Goal: Task Accomplishment & Management: Manage account settings

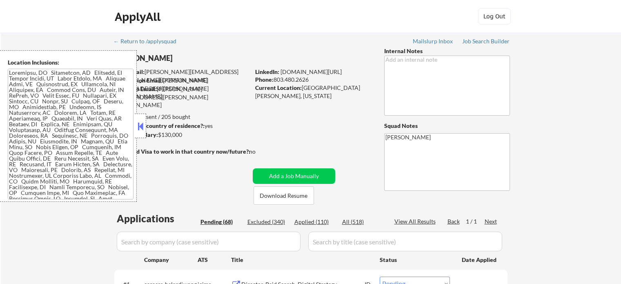
select select ""pending""
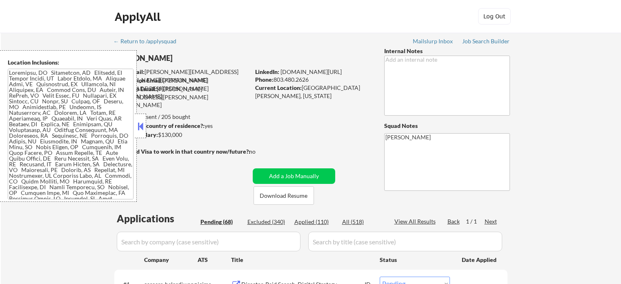
select select ""pending""
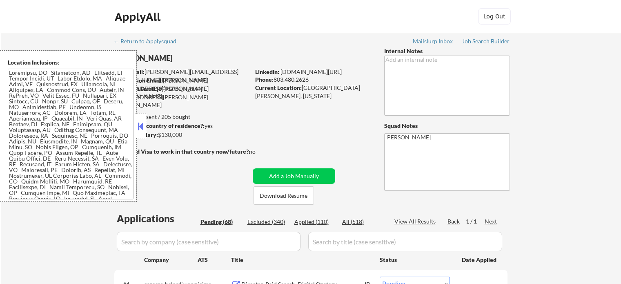
select select ""pending""
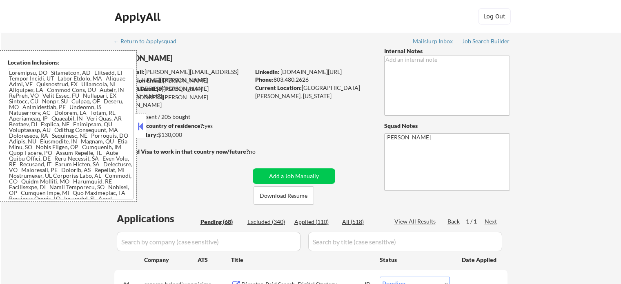
select select ""pending""
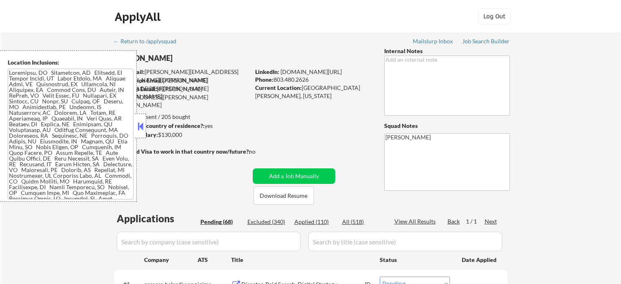
select select ""pending""
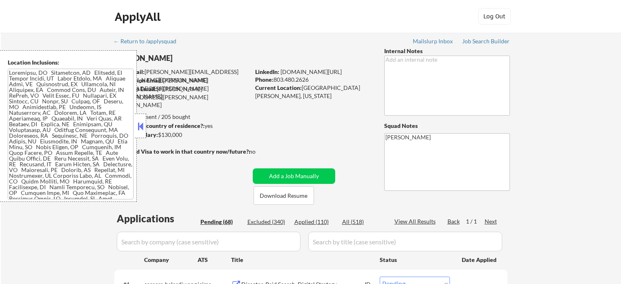
select select ""pending""
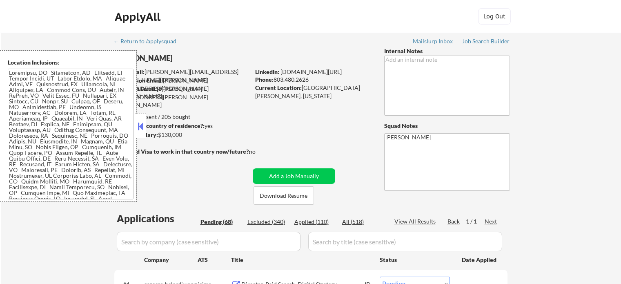
select select ""pending""
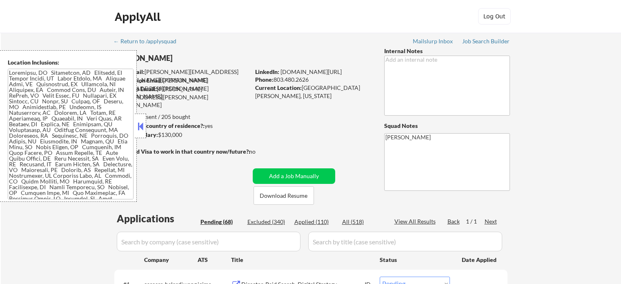
select select ""pending""
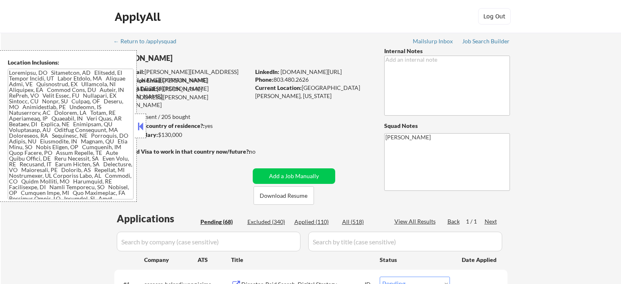
select select ""pending""
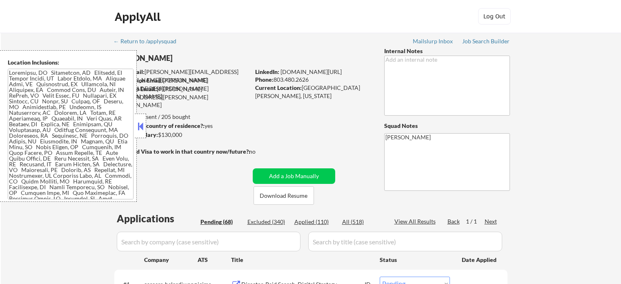
select select ""pending""
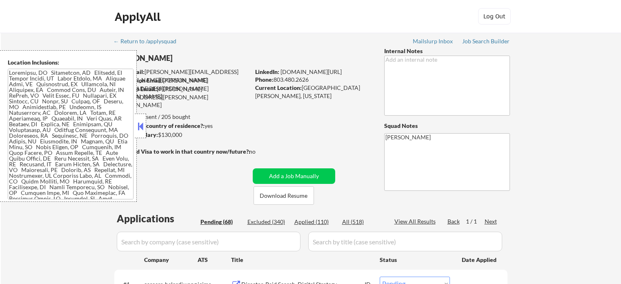
select select ""pending""
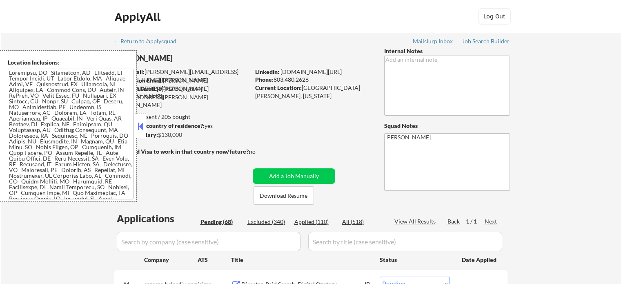
select select ""pending""
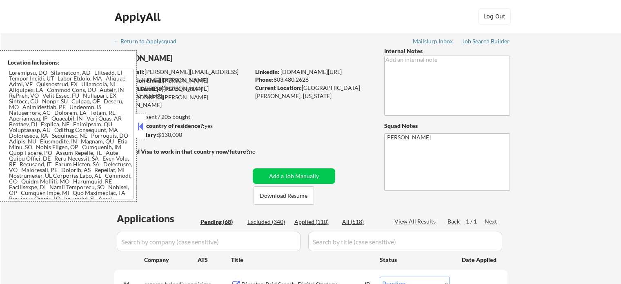
select select ""pending""
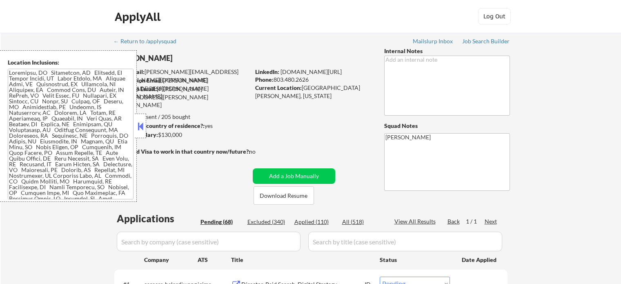
select select ""pending""
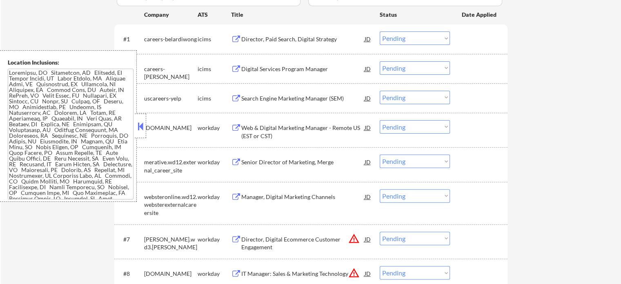
scroll to position [54, 0]
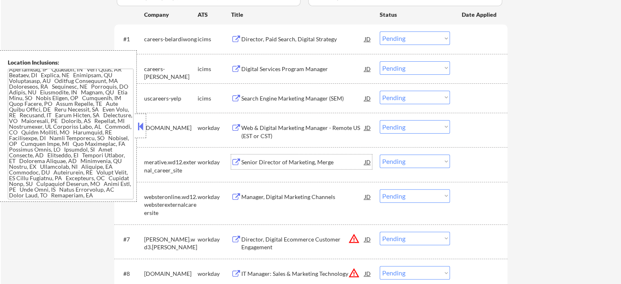
click at [267, 166] on div "Senior Director of Marketing, Merge" at bounding box center [302, 162] width 123 height 8
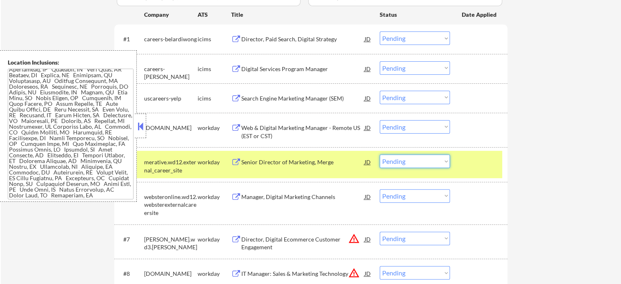
click at [416, 161] on select "Choose an option... Pending Applied Excluded (Questions) Excluded (Expired) Exc…" at bounding box center [415, 160] width 70 height 13
click at [380, 154] on select "Choose an option... Pending Applied Excluded (Questions) Excluded (Expired) Exc…" at bounding box center [415, 160] width 70 height 13
click at [491, 162] on div at bounding box center [480, 161] width 36 height 15
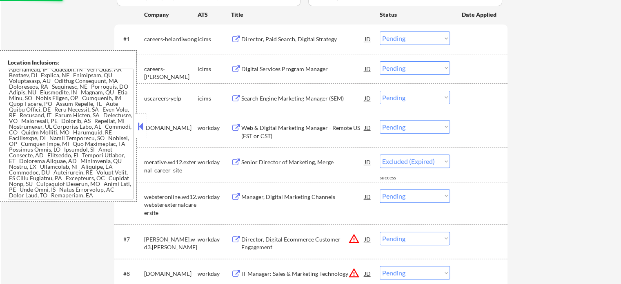
select select ""pending""
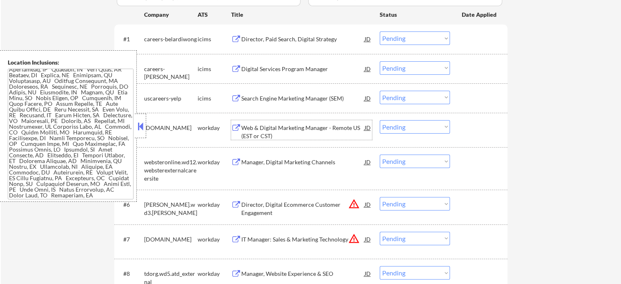
click at [294, 130] on div "Web & Digital Marketing Manager - Remote US (EST or CST)" at bounding box center [302, 132] width 123 height 16
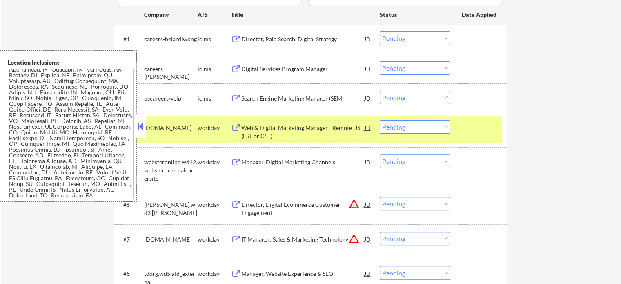
click at [404, 126] on select "Choose an option... Pending Applied Excluded (Questions) Excluded (Expired) Exc…" at bounding box center [415, 126] width 70 height 13
click at [380, 120] on select "Choose an option... Pending Applied Excluded (Questions) Excluded (Expired) Exc…" at bounding box center [415, 126] width 70 height 13
click at [471, 129] on div at bounding box center [480, 127] width 36 height 15
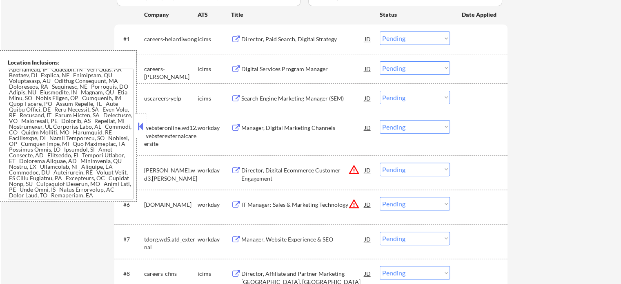
click at [296, 127] on div "Manager, Digital Marketing Channels" at bounding box center [302, 128] width 123 height 8
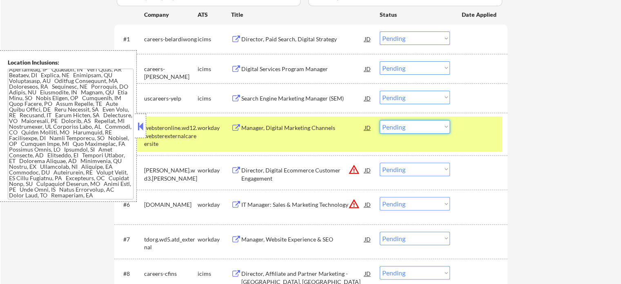
click at [415, 125] on select "Choose an option... Pending Applied Excluded (Questions) Excluded (Expired) Exc…" at bounding box center [415, 126] width 70 height 13
click at [380, 120] on select "Choose an option... Pending Applied Excluded (Questions) Excluded (Expired) Exc…" at bounding box center [415, 126] width 70 height 13
click at [477, 136] on div "#4 websteronline.wd12.websterexternalcareersite workday Manager, Digital Market…" at bounding box center [310, 133] width 386 height 35
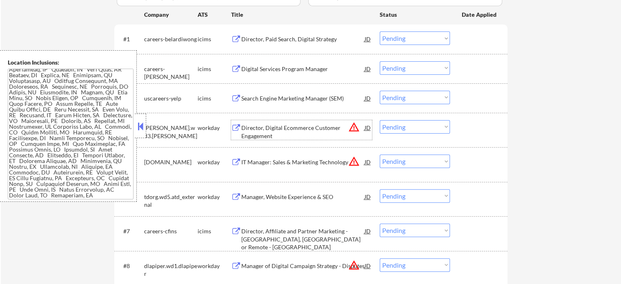
click at [275, 131] on div "Director, Digital Ecommerce Customer Engagement" at bounding box center [302, 132] width 123 height 16
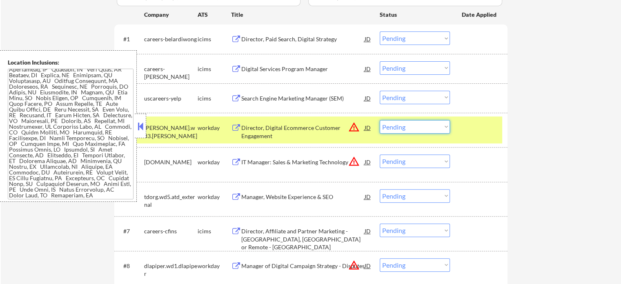
click at [392, 125] on select "Choose an option... Pending Applied Excluded (Questions) Excluded (Expired) Exc…" at bounding box center [415, 126] width 70 height 13
click at [380, 120] on select "Choose an option... Pending Applied Excluded (Questions) Excluded (Expired) Exc…" at bounding box center [415, 126] width 70 height 13
click at [474, 130] on div at bounding box center [480, 127] width 36 height 15
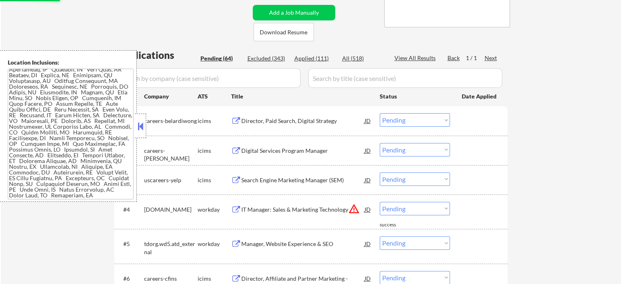
scroll to position [245, 0]
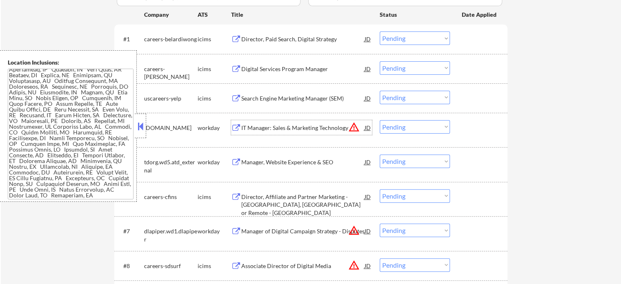
click at [284, 130] on div "IT Manager: Sales & Marketing Technology" at bounding box center [302, 128] width 123 height 8
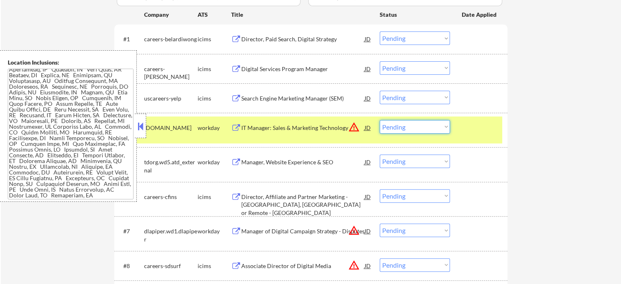
click at [412, 129] on select "Choose an option... Pending Applied Excluded (Questions) Excluded (Expired) Exc…" at bounding box center [415, 126] width 70 height 13
click at [380, 120] on select "Choose an option... Pending Applied Excluded (Questions) Excluded (Expired) Exc…" at bounding box center [415, 126] width 70 height 13
click at [477, 132] on div at bounding box center [480, 127] width 36 height 15
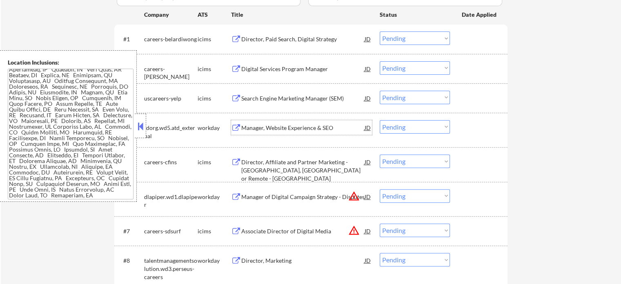
click at [283, 124] on div "Manager, Website Experience & SEO" at bounding box center [302, 128] width 123 height 8
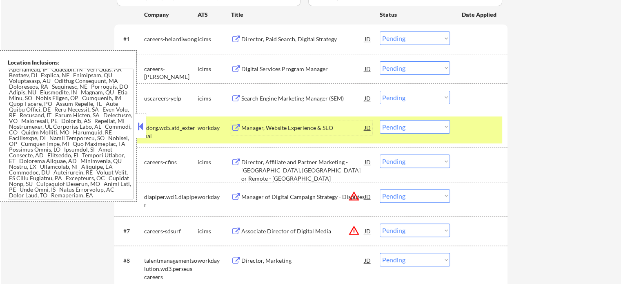
click at [476, 132] on div at bounding box center [480, 127] width 36 height 15
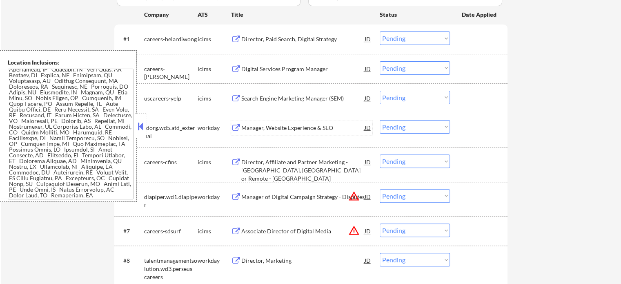
click at [305, 127] on div "Manager, Website Experience & SEO" at bounding box center [302, 128] width 123 height 8
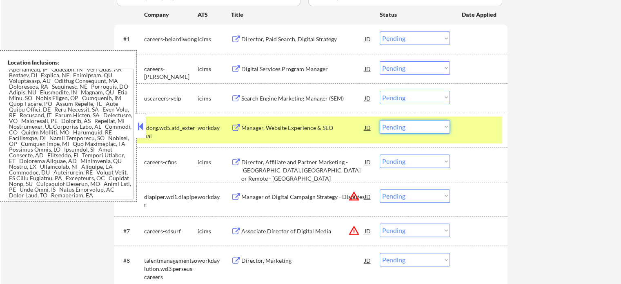
click at [415, 128] on select "Choose an option... Pending Applied Excluded (Questions) Excluded (Expired) Exc…" at bounding box center [415, 126] width 70 height 13
click at [380, 120] on select "Choose an option... Pending Applied Excluded (Questions) Excluded (Expired) Exc…" at bounding box center [415, 126] width 70 height 13
click at [471, 121] on div at bounding box center [480, 127] width 36 height 15
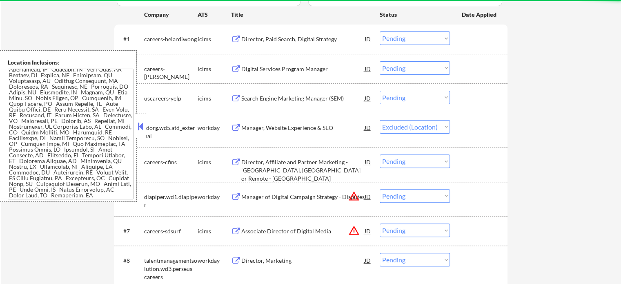
select select ""pending""
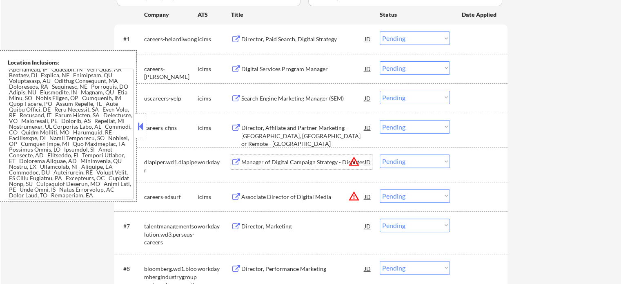
click at [292, 164] on div "Manager of Digital Campaign Strategy - Disputes" at bounding box center [302, 162] width 123 height 8
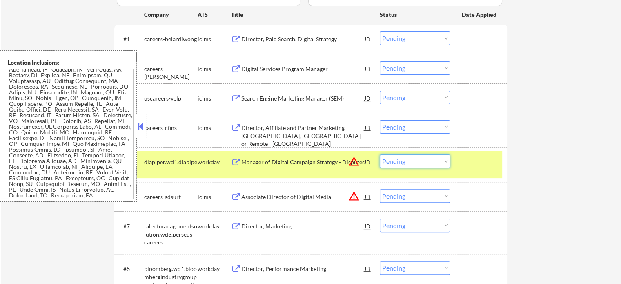
click at [390, 161] on select "Choose an option... Pending Applied Excluded (Questions) Excluded (Expired) Exc…" at bounding box center [415, 160] width 70 height 13
click at [380, 154] on select "Choose an option... Pending Applied Excluded (Questions) Excluded (Expired) Exc…" at bounding box center [415, 160] width 70 height 13
click at [467, 169] on div "#5 dlapiper.wd1.dlapiper workday Manager of Digital Campaign Strategy - Dispute…" at bounding box center [310, 164] width 386 height 27
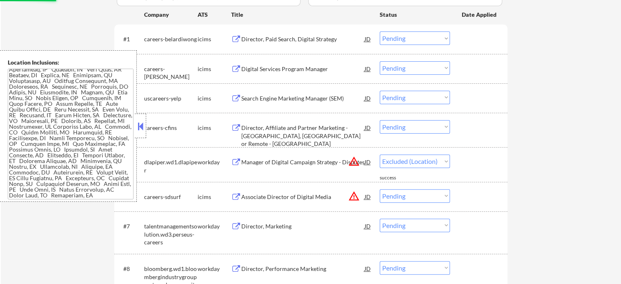
select select ""pending""
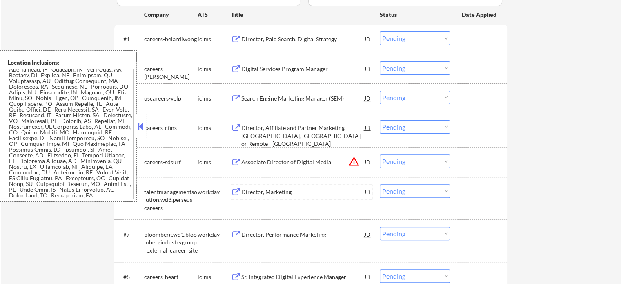
click at [279, 188] on div "Director, Marketing" at bounding box center [302, 192] width 123 height 8
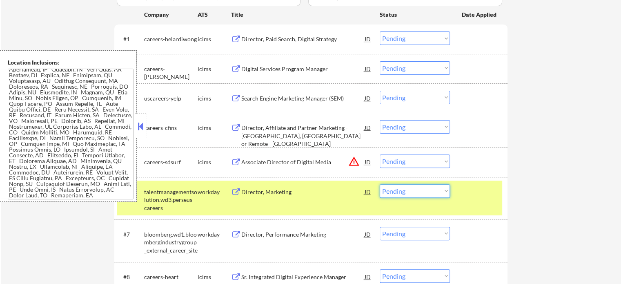
click at [403, 187] on select "Choose an option... Pending Applied Excluded (Questions) Excluded (Expired) Exc…" at bounding box center [415, 190] width 70 height 13
click at [380, 184] on select "Choose an option... Pending Applied Excluded (Questions) Excluded (Expired) Exc…" at bounding box center [415, 190] width 70 height 13
click at [470, 199] on div "#6 talentmanagementsolution.wd3.perseus-careers workday Director, Marketing JD …" at bounding box center [310, 198] width 386 height 35
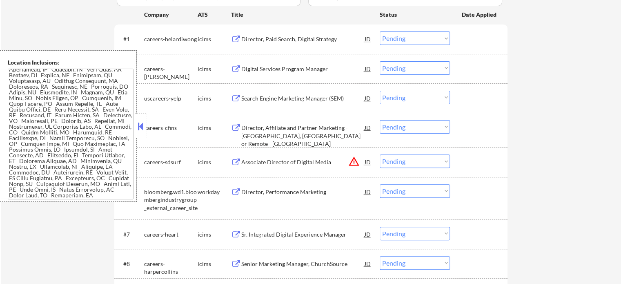
click at [304, 194] on div "Director, Performance Marketing" at bounding box center [302, 192] width 123 height 8
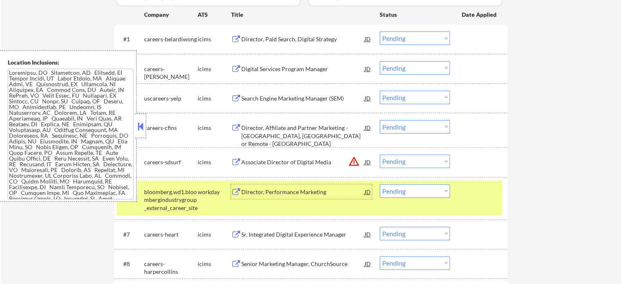
scroll to position [204, 0]
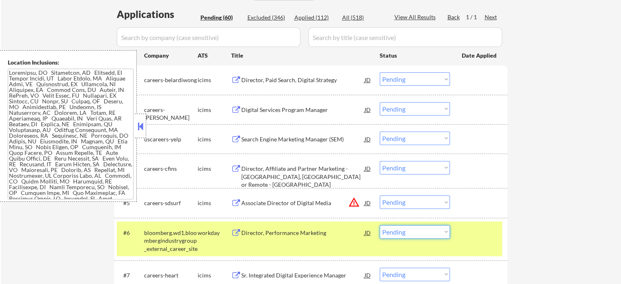
click at [412, 236] on select "Choose an option... Pending Applied Excluded (Questions) Excluded (Expired) Exc…" at bounding box center [415, 231] width 70 height 13
click at [380, 225] on select "Choose an option... Pending Applied Excluded (Questions) Excluded (Expired) Exc…" at bounding box center [415, 231] width 70 height 13
click at [460, 238] on div "#6 bloomberg.wd1.bloombergindustrygroup_external_career_site workday Director, …" at bounding box center [310, 238] width 386 height 35
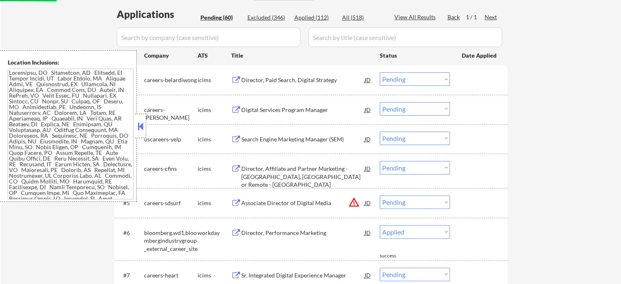
select select ""pending""
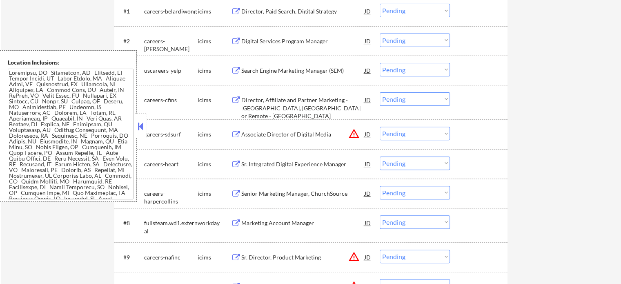
scroll to position [327, 0]
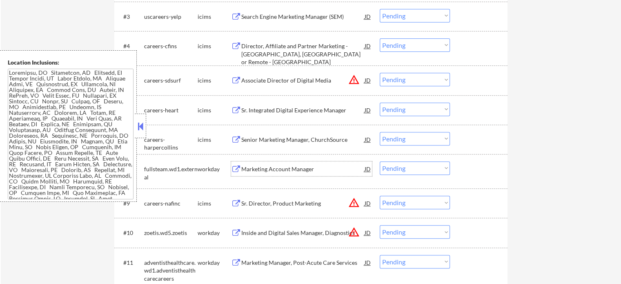
click at [283, 169] on div "Marketing Account Manager" at bounding box center [302, 169] width 123 height 8
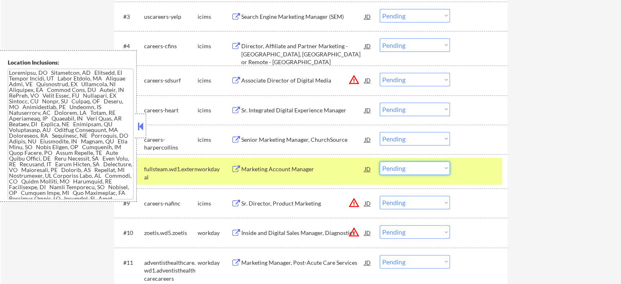
click at [428, 165] on select "Choose an option... Pending Applied Excluded (Questions) Excluded (Expired) Exc…" at bounding box center [415, 167] width 70 height 13
click at [380, 161] on select "Choose an option... Pending Applied Excluded (Questions) Excluded (Expired) Exc…" at bounding box center [415, 167] width 70 height 13
select select ""pending""
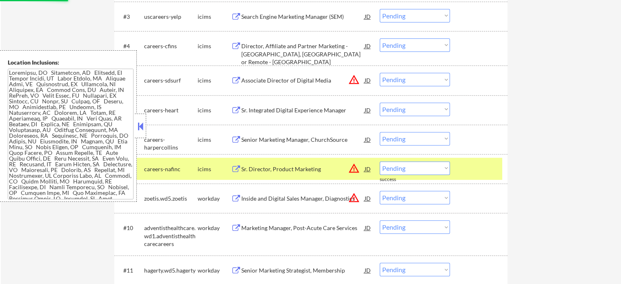
click at [478, 166] on div at bounding box center [480, 168] width 36 height 15
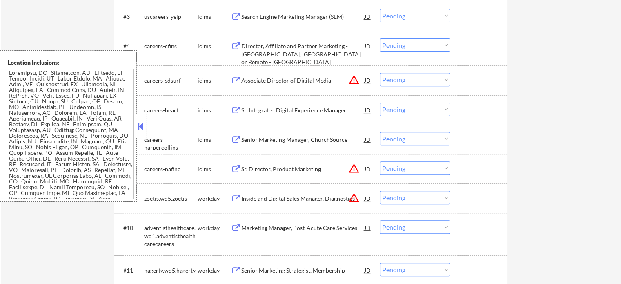
scroll to position [368, 0]
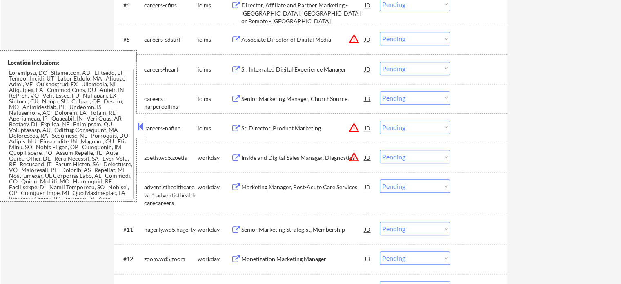
click at [297, 159] on div "Inside and Digital Sales Manager, Diagnostics" at bounding box center [302, 158] width 123 height 8
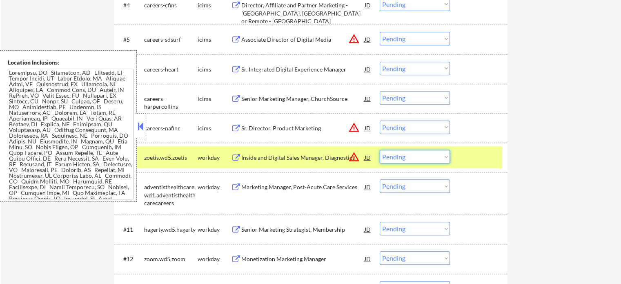
click at [405, 158] on select "Choose an option... Pending Applied Excluded (Questions) Excluded (Expired) Exc…" at bounding box center [415, 156] width 70 height 13
click at [380, 150] on select "Choose an option... Pending Applied Excluded (Questions) Excluded (Expired) Exc…" at bounding box center [415, 156] width 70 height 13
click at [471, 157] on div at bounding box center [480, 157] width 36 height 15
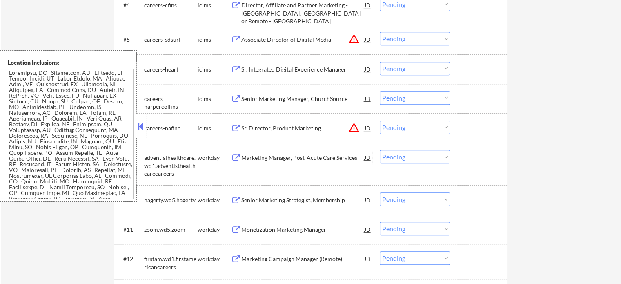
click at [298, 155] on div "Marketing Manager, Post-Acute Care Services" at bounding box center [302, 158] width 123 height 8
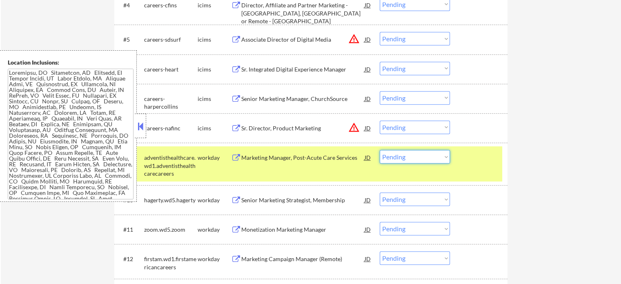
click at [408, 159] on select "Choose an option... Pending Applied Excluded (Questions) Excluded (Expired) Exc…" at bounding box center [415, 156] width 70 height 13
click at [380, 150] on select "Choose an option... Pending Applied Excluded (Questions) Excluded (Expired) Exc…" at bounding box center [415, 156] width 70 height 13
click at [484, 162] on div at bounding box center [480, 157] width 36 height 15
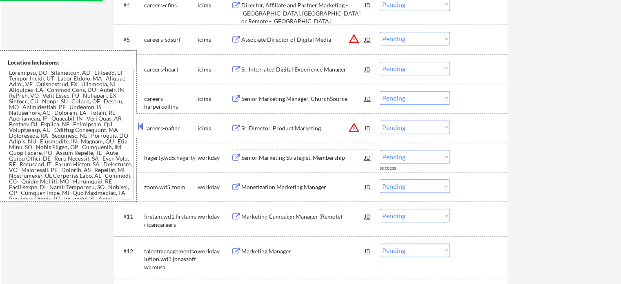
click at [310, 154] on div "Senior Marketing Strategist, Membership" at bounding box center [302, 158] width 123 height 8
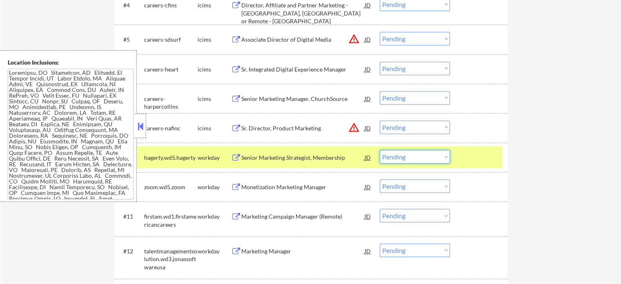
click at [424, 158] on select "Choose an option... Pending Applied Excluded (Questions) Excluded (Expired) Exc…" at bounding box center [415, 156] width 70 height 13
click at [380, 150] on select "Choose an option... Pending Applied Excluded (Questions) Excluded (Expired) Exc…" at bounding box center [415, 156] width 70 height 13
click at [466, 161] on div at bounding box center [480, 157] width 36 height 15
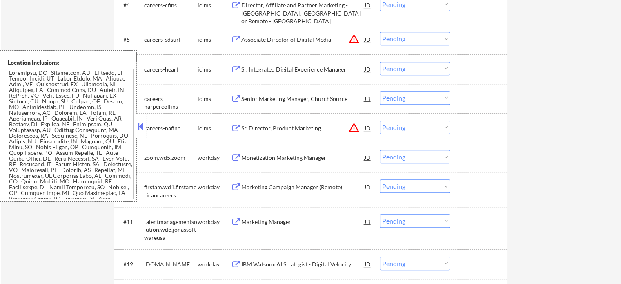
click at [281, 156] on div "Monetization Marketing Manager" at bounding box center [302, 158] width 123 height 8
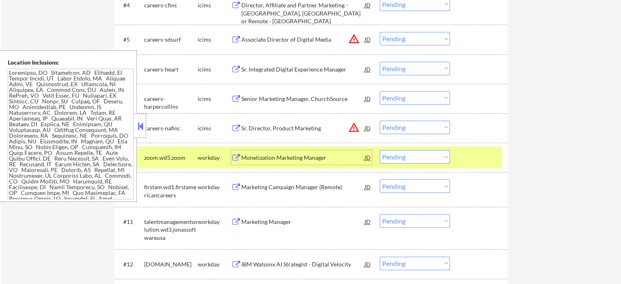
click at [412, 155] on select "Choose an option... Pending Applied Excluded (Questions) Excluded (Expired) Exc…" at bounding box center [415, 156] width 70 height 13
click at [380, 150] on select "Choose an option... Pending Applied Excluded (Questions) Excluded (Expired) Exc…" at bounding box center [415, 156] width 70 height 13
select select ""pending""
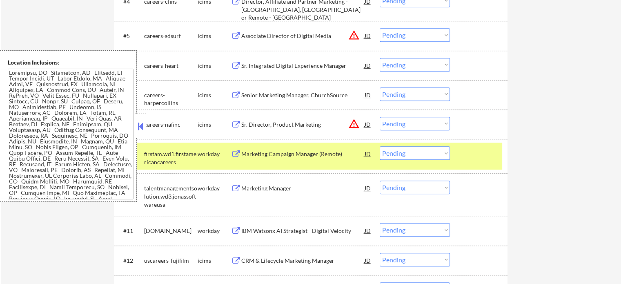
scroll to position [386, 0]
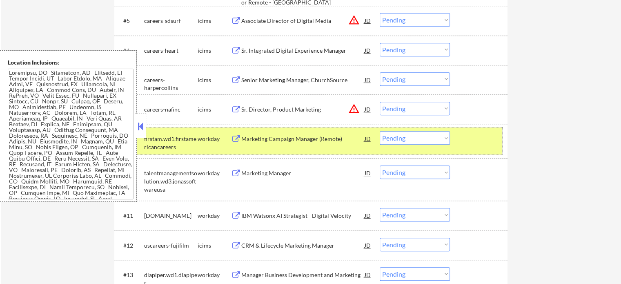
click at [474, 143] on div at bounding box center [480, 138] width 36 height 15
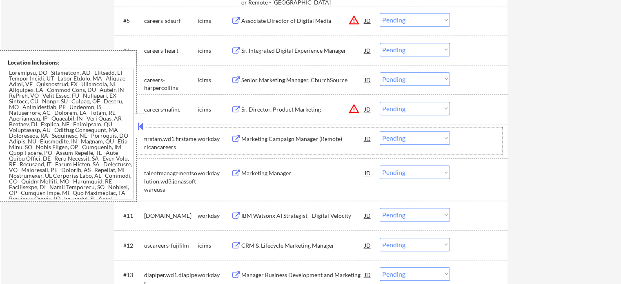
click at [471, 135] on div at bounding box center [480, 138] width 36 height 15
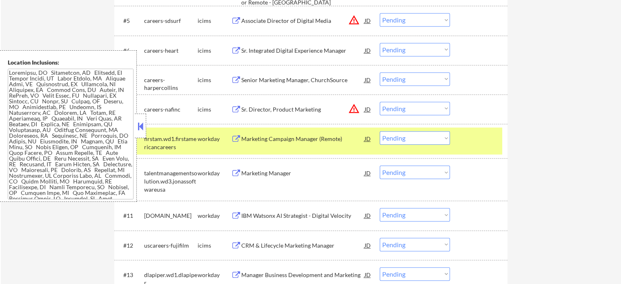
click at [470, 140] on div at bounding box center [480, 138] width 36 height 15
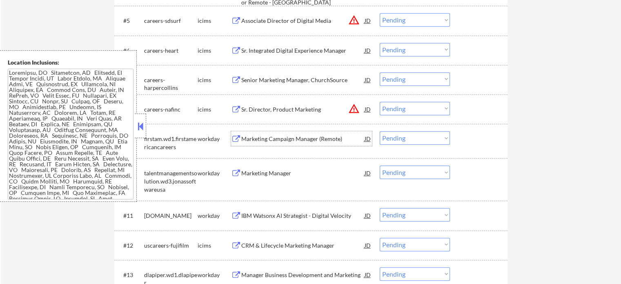
click at [305, 139] on div "Marketing Campaign Manager (Remote)" at bounding box center [302, 139] width 123 height 8
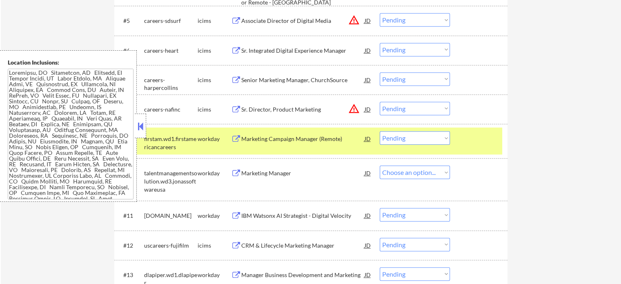
select select ""pending""
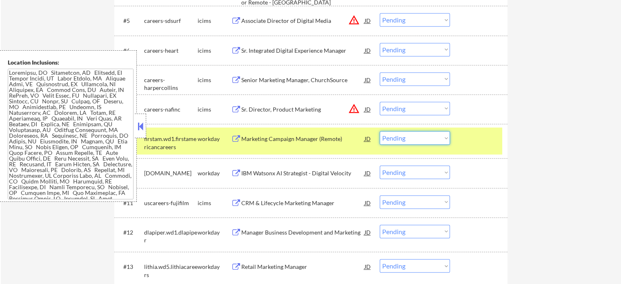
click at [400, 139] on select "Choose an option... Pending Applied Excluded (Questions) Excluded (Expired) Exc…" at bounding box center [415, 137] width 70 height 13
click at [380, 131] on select "Choose an option... Pending Applied Excluded (Questions) Excluded (Expired) Exc…" at bounding box center [415, 137] width 70 height 13
click at [479, 138] on div at bounding box center [480, 138] width 36 height 15
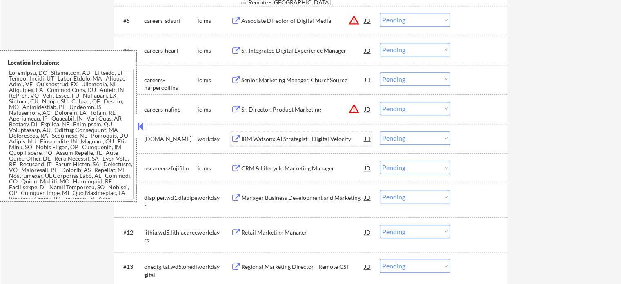
click at [317, 136] on div "IBM Watsonx AI Strategist - Digital Velocity" at bounding box center [302, 139] width 123 height 8
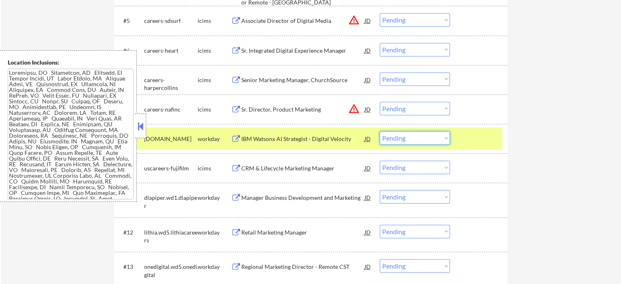
click at [410, 136] on select "Choose an option... Pending Applied Excluded (Questions) Excluded (Expired) Exc…" at bounding box center [415, 137] width 70 height 13
click at [380, 131] on select "Choose an option... Pending Applied Excluded (Questions) Excluded (Expired) Exc…" at bounding box center [415, 137] width 70 height 13
click at [472, 138] on div at bounding box center [480, 138] width 36 height 15
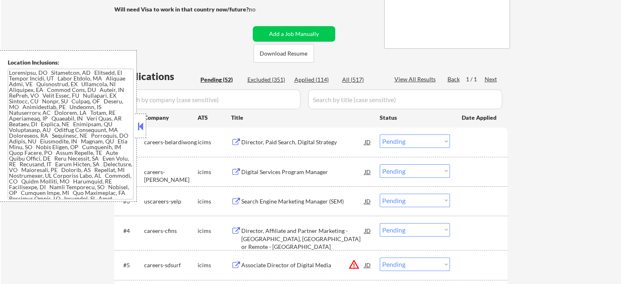
scroll to position [141, 0]
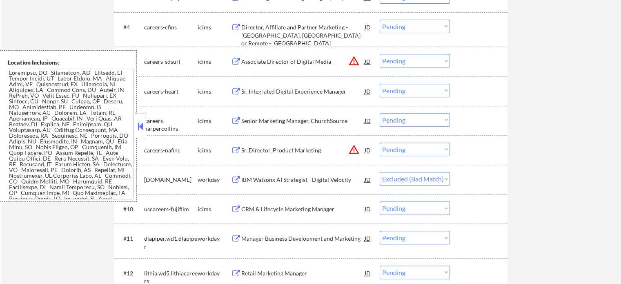
select select ""pending""
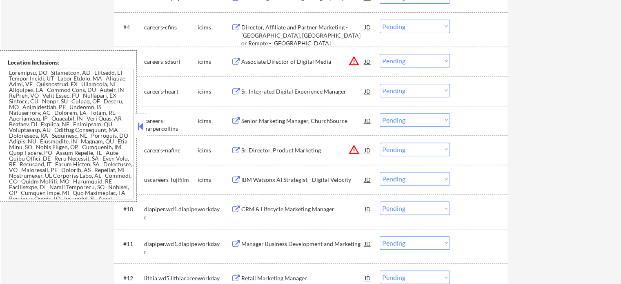
scroll to position [386, 0]
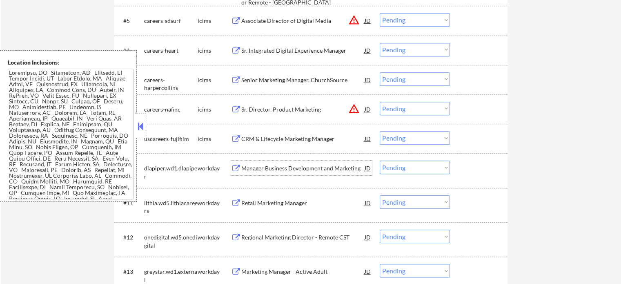
click at [283, 166] on div "Manager Business Development and Marketing" at bounding box center [302, 168] width 123 height 8
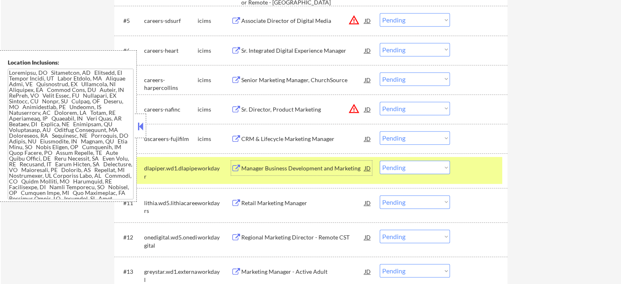
click at [401, 171] on select "Choose an option... Pending Applied Excluded (Questions) Excluded (Expired) Exc…" at bounding box center [415, 167] width 70 height 13
click at [380, 161] on select "Choose an option... Pending Applied Excluded (Questions) Excluded (Expired) Exc…" at bounding box center [415, 167] width 70 height 13
click at [478, 169] on div at bounding box center [480, 168] width 36 height 15
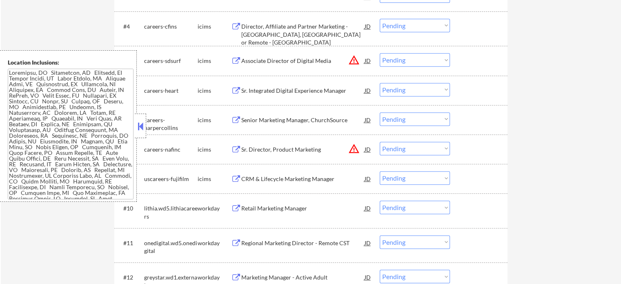
scroll to position [386, 0]
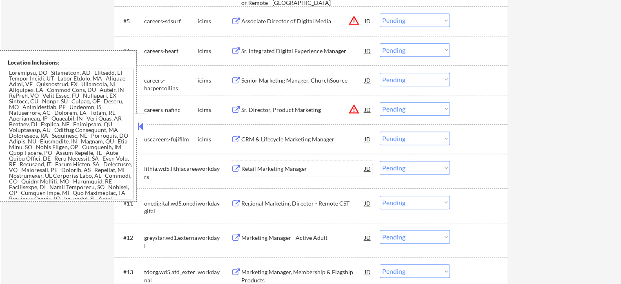
click at [299, 167] on div "Retail Marketing Manager" at bounding box center [302, 169] width 123 height 8
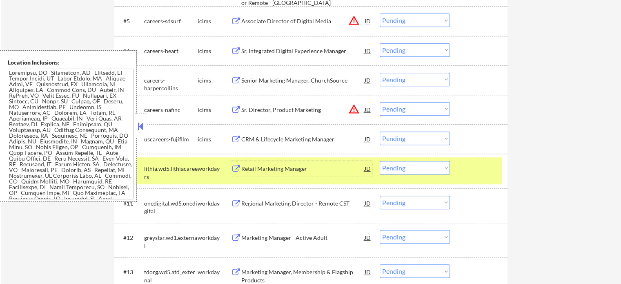
click at [416, 168] on select "Choose an option... Pending Applied Excluded (Questions) Excluded (Expired) Exc…" at bounding box center [415, 167] width 70 height 13
click at [380, 161] on select "Choose an option... Pending Applied Excluded (Questions) Excluded (Expired) Exc…" at bounding box center [415, 167] width 70 height 13
click at [480, 169] on div at bounding box center [480, 168] width 36 height 15
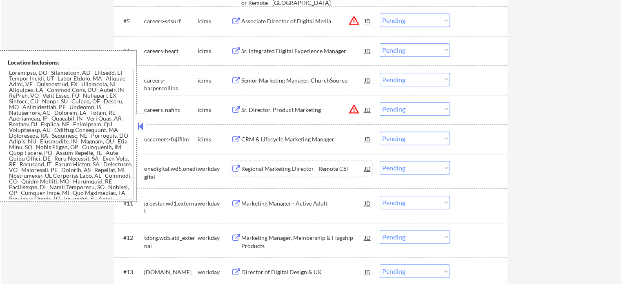
click at [255, 169] on div "Regional Marketing Director - Remote CST" at bounding box center [302, 169] width 123 height 8
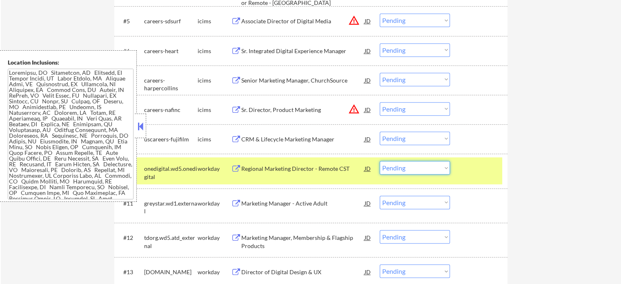
click at [421, 167] on select "Choose an option... Pending Applied Excluded (Questions) Excluded (Expired) Exc…" at bounding box center [415, 167] width 70 height 13
click at [380, 161] on select "Choose an option... Pending Applied Excluded (Questions) Excluded (Expired) Exc…" at bounding box center [415, 167] width 70 height 13
click at [475, 168] on div at bounding box center [480, 168] width 36 height 15
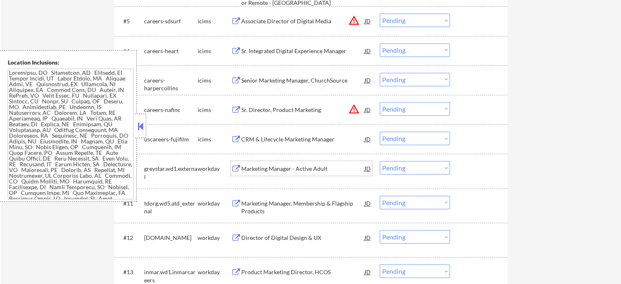
click at [290, 166] on div "Marketing Manager - Active Adult" at bounding box center [302, 169] width 123 height 8
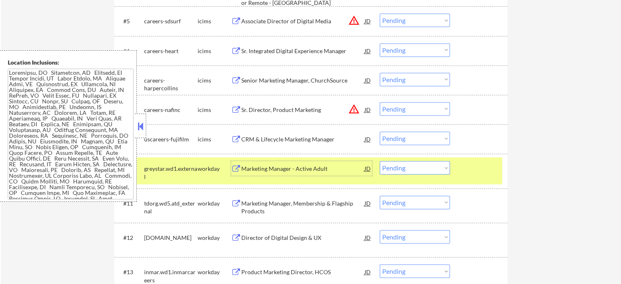
click at [482, 171] on div at bounding box center [480, 168] width 36 height 15
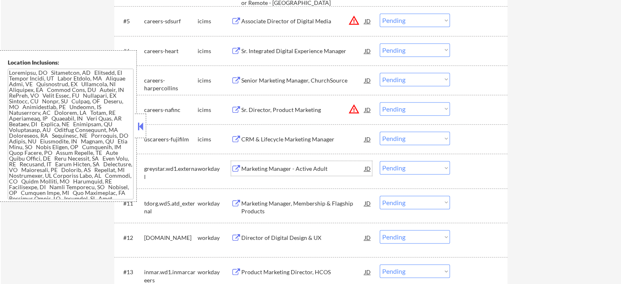
click at [308, 166] on div "Marketing Manager - Active Adult" at bounding box center [302, 169] width 123 height 8
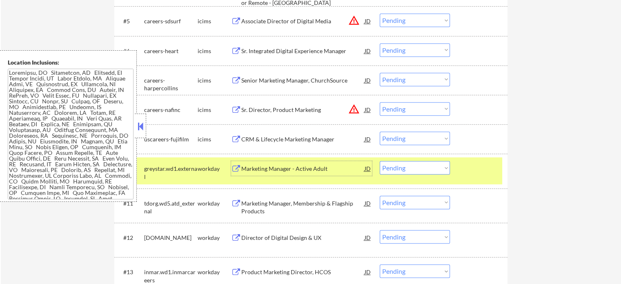
click at [409, 171] on select "Choose an option... Pending Applied Excluded (Questions) Excluded (Expired) Exc…" at bounding box center [415, 167] width 70 height 13
click at [380, 161] on select "Choose an option... Pending Applied Excluded (Questions) Excluded (Expired) Exc…" at bounding box center [415, 167] width 70 height 13
click at [469, 170] on div at bounding box center [480, 168] width 36 height 15
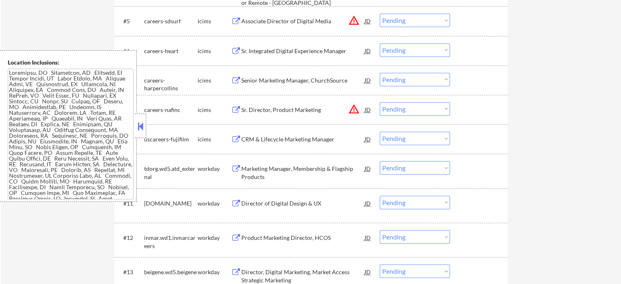
click at [278, 170] on div "Marketing Manager, Membership & Flagship Products" at bounding box center [302, 173] width 123 height 16
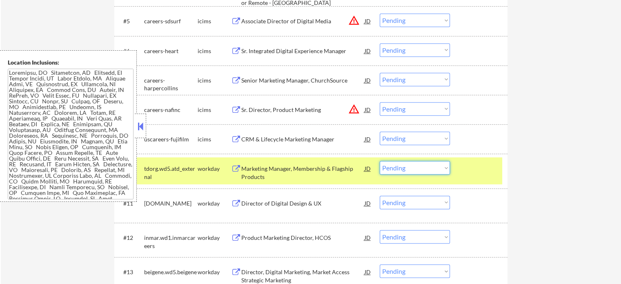
click at [422, 168] on select "Choose an option... Pending Applied Excluded (Questions) Excluded (Expired) Exc…" at bounding box center [415, 167] width 70 height 13
click at [380, 161] on select "Choose an option... Pending Applied Excluded (Questions) Excluded (Expired) Exc…" at bounding box center [415, 167] width 70 height 13
click at [478, 171] on div at bounding box center [480, 168] width 36 height 15
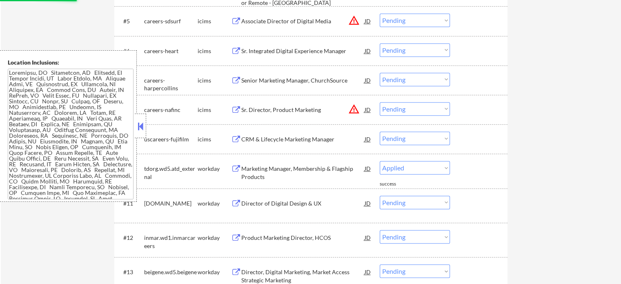
select select ""pending""
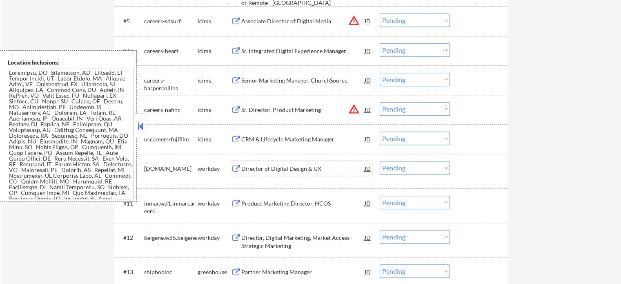
click at [281, 165] on div "Director of Digital Design & UX" at bounding box center [302, 169] width 123 height 8
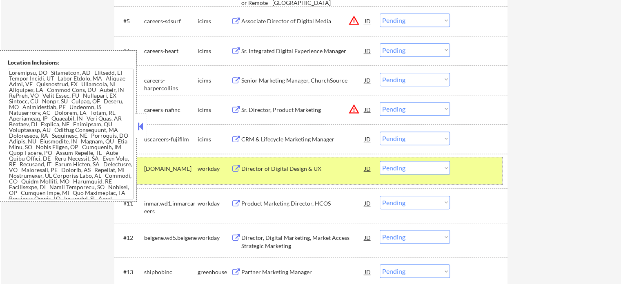
click at [472, 165] on div at bounding box center [480, 168] width 36 height 15
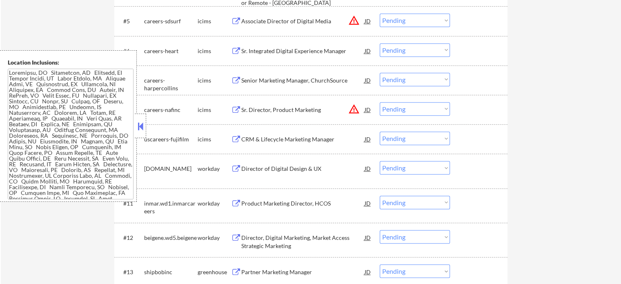
click at [313, 85] on div "Senior Marketing Manager, ChurchSource" at bounding box center [302, 80] width 123 height 15
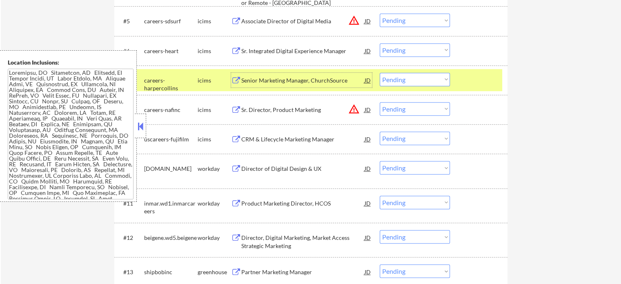
click at [482, 87] on div "#7 careers-harpercollins icims Senior Marketing Manager, ChurchSource JD warnin…" at bounding box center [310, 80] width 386 height 22
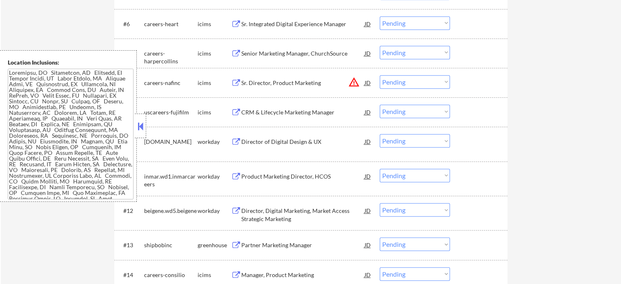
scroll to position [427, 0]
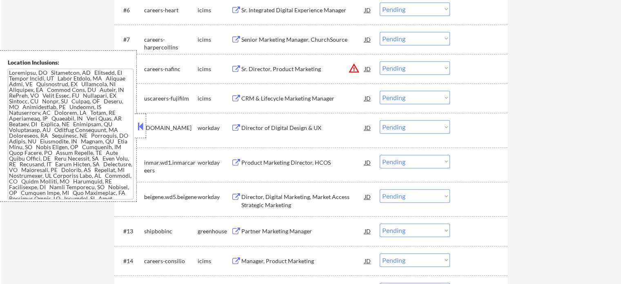
click at [294, 232] on div "Partner Marketing Manager" at bounding box center [302, 231] width 123 height 8
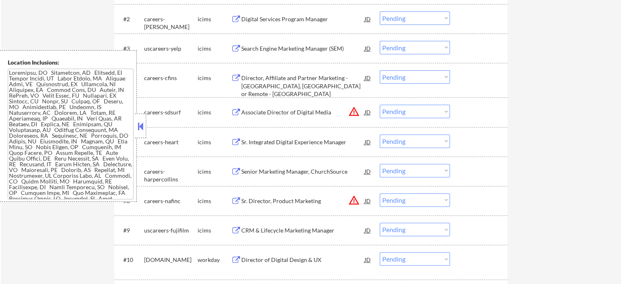
scroll to position [386, 0]
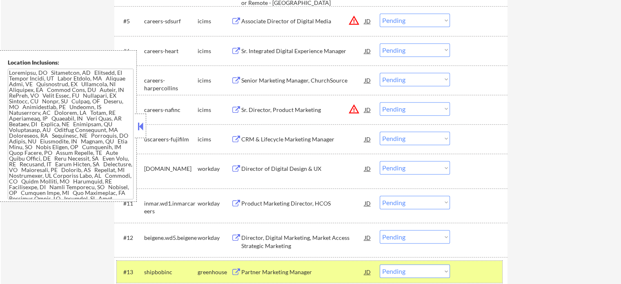
click at [475, 263] on div "#13 shipbobinc greenhouse Partner Marketing Manager JD warning_amber Choose an …" at bounding box center [310, 272] width 386 height 22
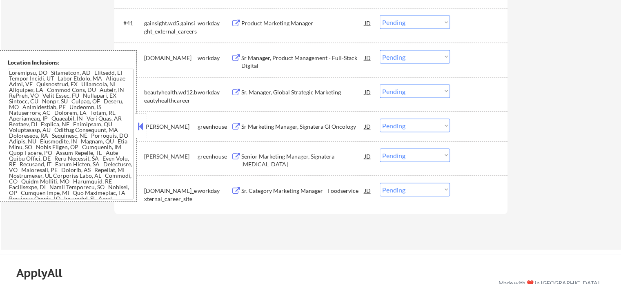
scroll to position [1621, 0]
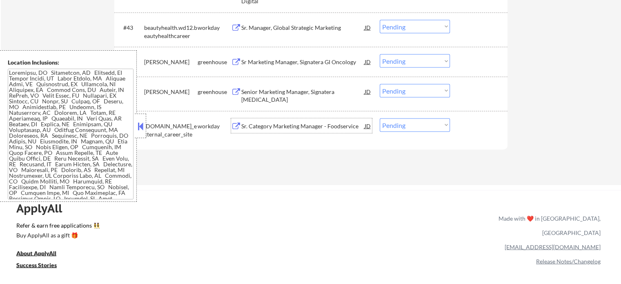
click at [302, 128] on div "Sr. Category Marketing Manager - Foodservice" at bounding box center [302, 126] width 123 height 8
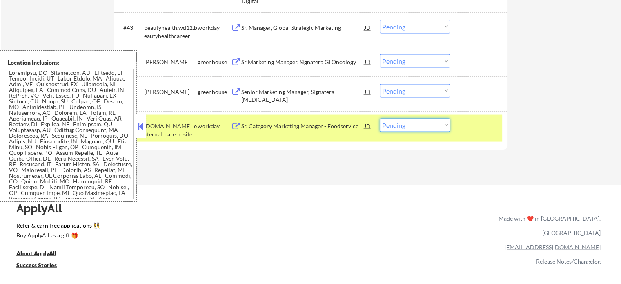
click at [426, 128] on select "Choose an option... Pending Applied Excluded (Questions) Excluded (Expired) Exc…" at bounding box center [415, 124] width 70 height 13
select select ""excluded__bad_match_""
click at [380, 118] on select "Choose an option... Pending Applied Excluded (Questions) Excluded (Expired) Exc…" at bounding box center [415, 124] width 70 height 13
click at [473, 133] on div "#46 [DOMAIN_NAME]_external_career_site workday Sr. Category Marketing Manager -…" at bounding box center [310, 128] width 386 height 27
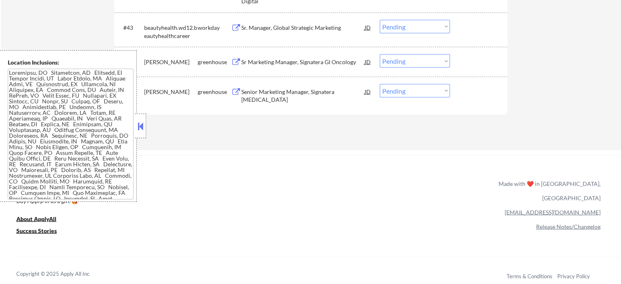
click at [272, 27] on div "Sr. Manager, Global Strategic Marketing" at bounding box center [302, 28] width 123 height 8
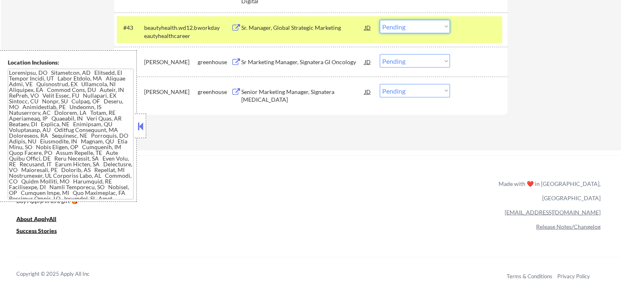
click at [407, 26] on select "Choose an option... Pending Applied Excluded (Questions) Excluded (Expired) Exc…" at bounding box center [415, 26] width 70 height 13
click at [380, 20] on select "Choose an option... Pending Applied Excluded (Questions) Excluded (Expired) Exc…" at bounding box center [415, 26] width 70 height 13
click at [471, 29] on div at bounding box center [480, 27] width 36 height 15
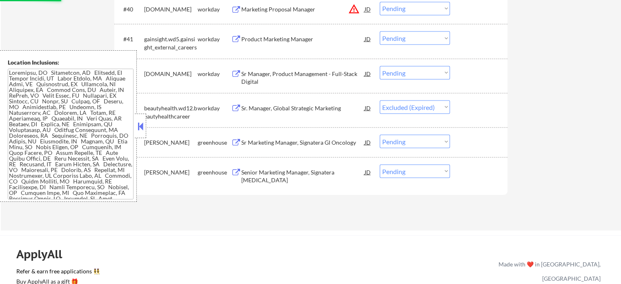
scroll to position [1539, 0]
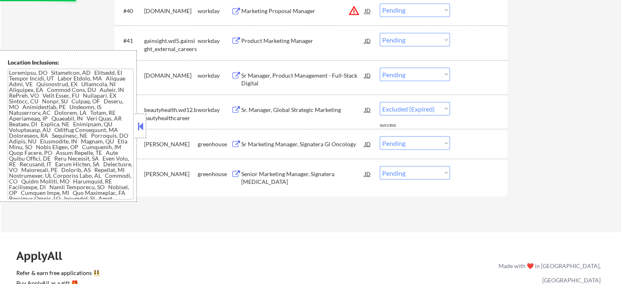
select select ""pending""
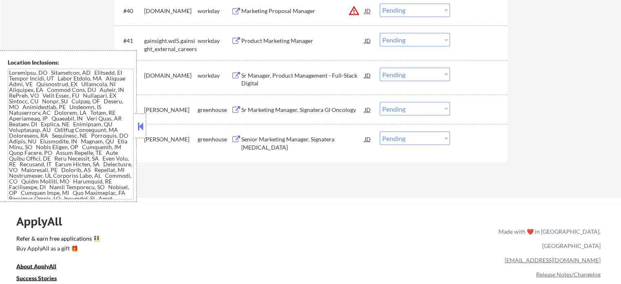
click at [283, 75] on div "Sr Manager, Product Management - Full-Stack Digital" at bounding box center [302, 79] width 123 height 16
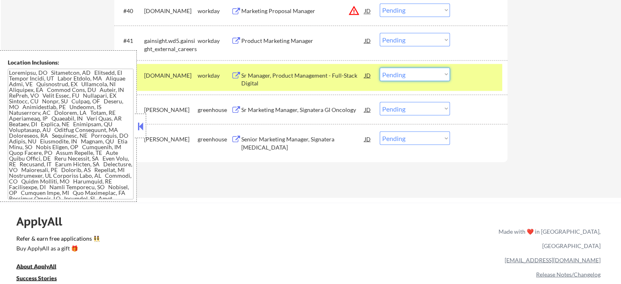
click at [412, 68] on select "Choose an option... Pending Applied Excluded (Questions) Excluded (Expired) Exc…" at bounding box center [415, 73] width 70 height 13
click at [380, 67] on select "Choose an option... Pending Applied Excluded (Questions) Excluded (Expired) Exc…" at bounding box center [415, 73] width 70 height 13
click at [469, 80] on div at bounding box center [480, 74] width 36 height 15
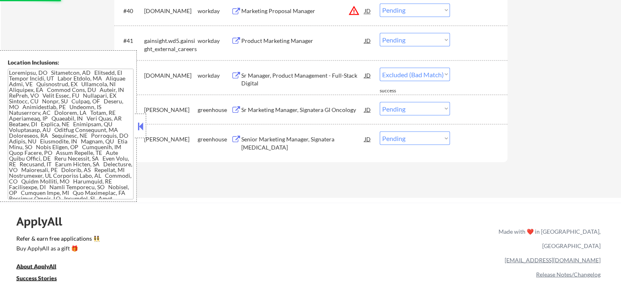
select select ""pending""
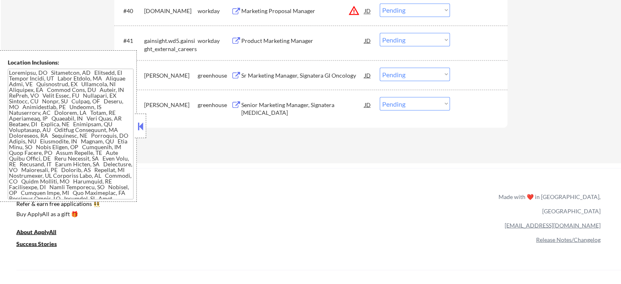
click at [293, 40] on div "Product Marketing Manager" at bounding box center [302, 40] width 123 height 8
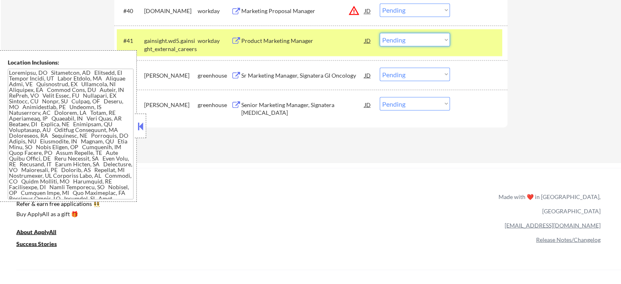
click at [386, 36] on select "Choose an option... Pending Applied Excluded (Questions) Excluded (Expired) Exc…" at bounding box center [415, 39] width 70 height 13
click at [380, 33] on select "Choose an option... Pending Applied Excluded (Questions) Excluded (Expired) Exc…" at bounding box center [415, 39] width 70 height 13
click at [462, 43] on div at bounding box center [480, 40] width 36 height 15
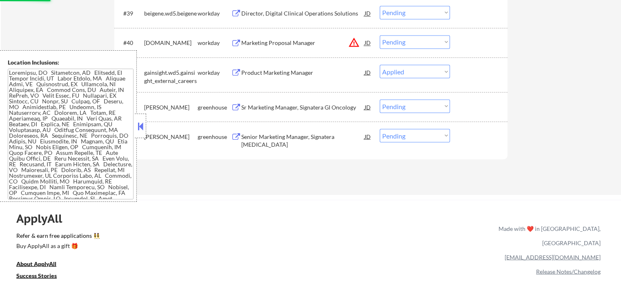
scroll to position [1457, 0]
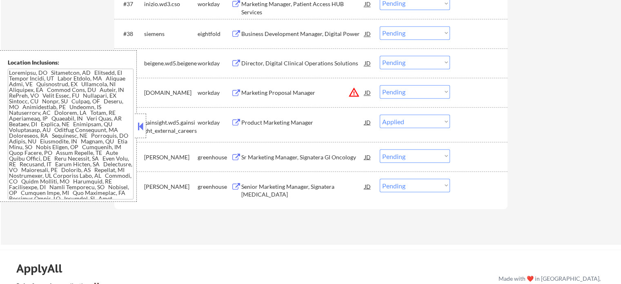
select select ""pending""
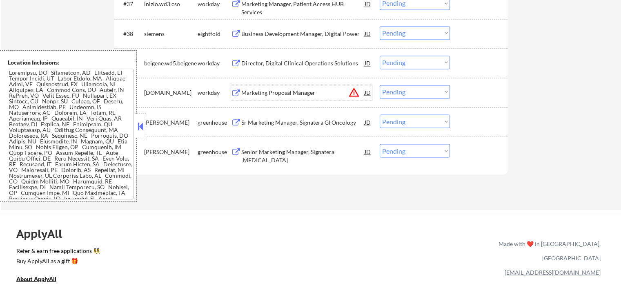
click at [290, 91] on div "Marketing Proposal Manager" at bounding box center [302, 93] width 123 height 8
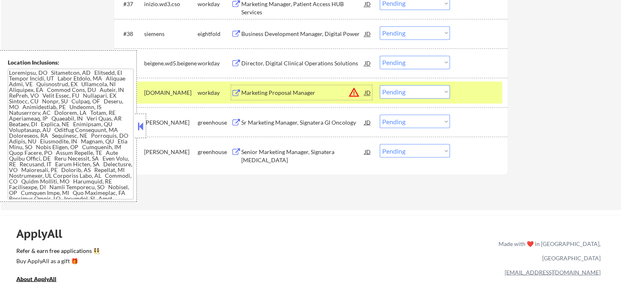
click at [411, 89] on select "Choose an option... Pending Applied Excluded (Questions) Excluded (Expired) Exc…" at bounding box center [415, 91] width 70 height 13
click at [380, 85] on select "Choose an option... Pending Applied Excluded (Questions) Excluded (Expired) Exc…" at bounding box center [415, 91] width 70 height 13
click at [485, 94] on div at bounding box center [480, 92] width 36 height 15
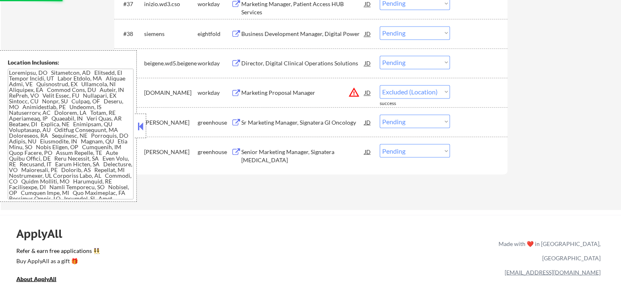
select select ""pending""
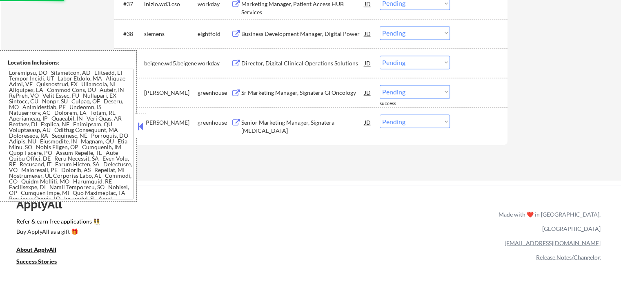
click at [416, 62] on select "Choose an option... Pending Applied Excluded (Questions) Excluded (Expired) Exc…" at bounding box center [415, 62] width 70 height 13
click at [380, 56] on select "Choose an option... Pending Applied Excluded (Questions) Excluded (Expired) Exc…" at bounding box center [415, 62] width 70 height 13
click at [470, 62] on div at bounding box center [480, 63] width 36 height 15
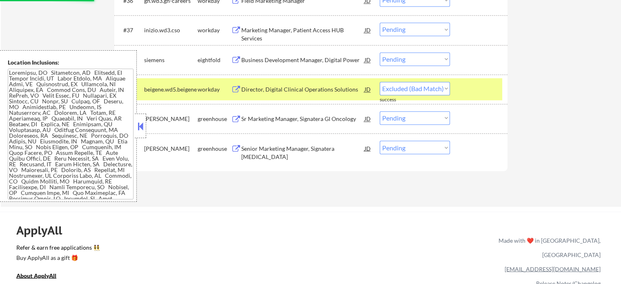
scroll to position [1416, 0]
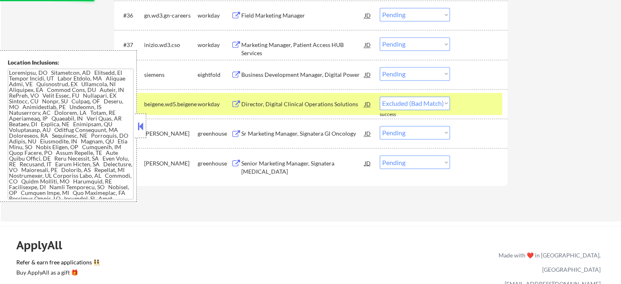
click at [466, 105] on div at bounding box center [480, 103] width 36 height 15
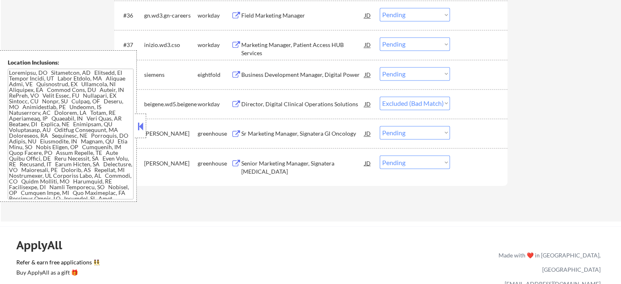
select select ""pending""
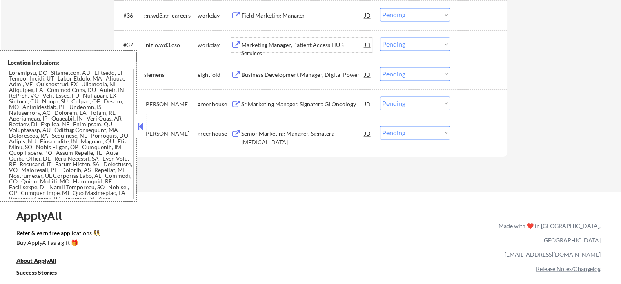
click at [270, 44] on div "Marketing Manager, Patient Access HUB Services" at bounding box center [302, 49] width 123 height 16
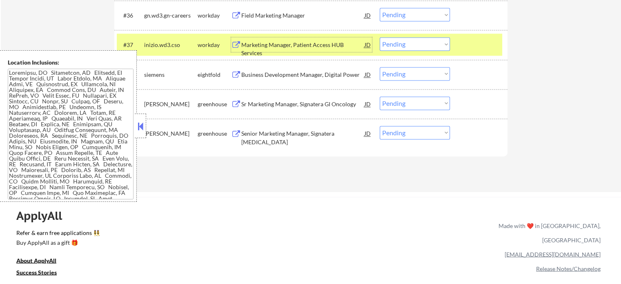
click at [400, 42] on select "Choose an option... Pending Applied Excluded (Questions) Excluded (Expired) Exc…" at bounding box center [415, 43] width 70 height 13
click at [380, 37] on select "Choose an option... Pending Applied Excluded (Questions) Excluded (Expired) Exc…" at bounding box center [415, 43] width 70 height 13
click at [470, 50] on div at bounding box center [480, 44] width 36 height 15
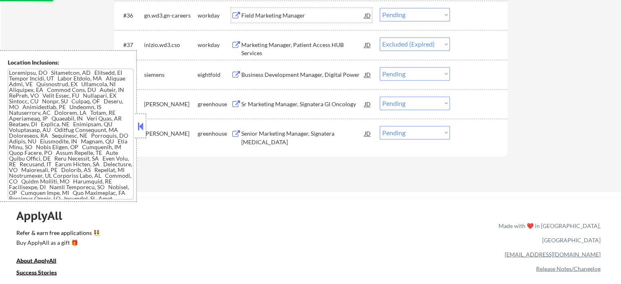
click at [279, 13] on div "Field Marketing Manager" at bounding box center [302, 15] width 123 height 8
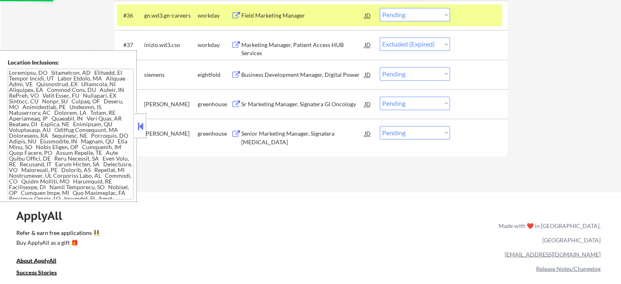
select select ""pending""
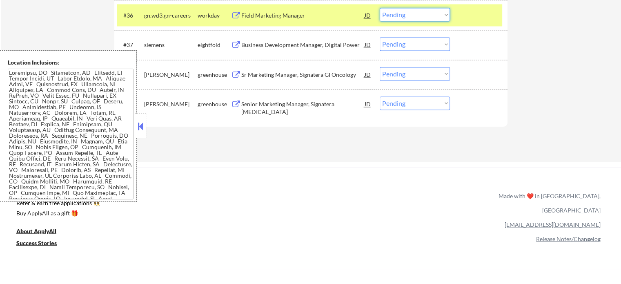
click at [393, 18] on select "Choose an option... Pending Applied Excluded (Questions) Excluded (Expired) Exc…" at bounding box center [415, 14] width 70 height 13
click at [380, 8] on select "Choose an option... Pending Applied Excluded (Questions) Excluded (Expired) Exc…" at bounding box center [415, 14] width 70 height 13
click at [475, 11] on div at bounding box center [480, 15] width 36 height 15
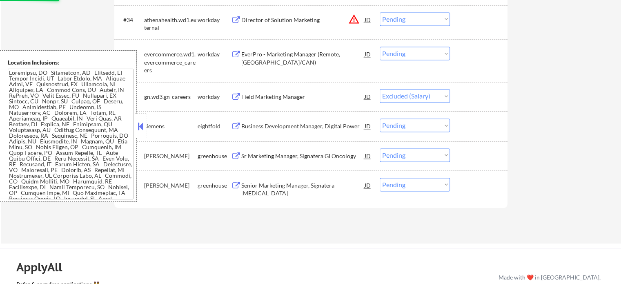
scroll to position [1335, 0]
click at [259, 54] on div "EverPro - Marketing Manager (Remote, [GEOGRAPHIC_DATA]/CAN)" at bounding box center [302, 59] width 123 height 16
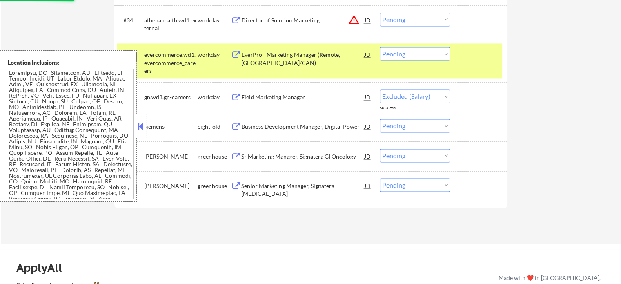
select select ""pending""
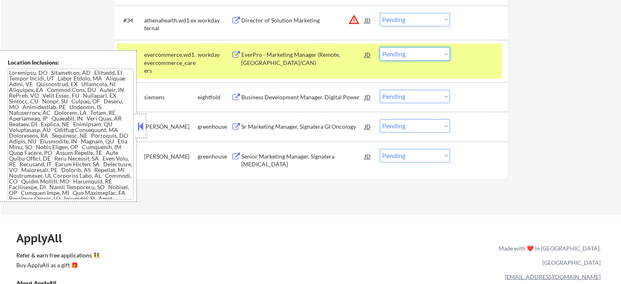
click at [418, 55] on select "Choose an option... Pending Applied Excluded (Questions) Excluded (Expired) Exc…" at bounding box center [415, 53] width 70 height 13
click at [380, 47] on select "Choose an option... Pending Applied Excluded (Questions) Excluded (Expired) Exc…" at bounding box center [415, 53] width 70 height 13
click at [475, 60] on div at bounding box center [480, 54] width 36 height 15
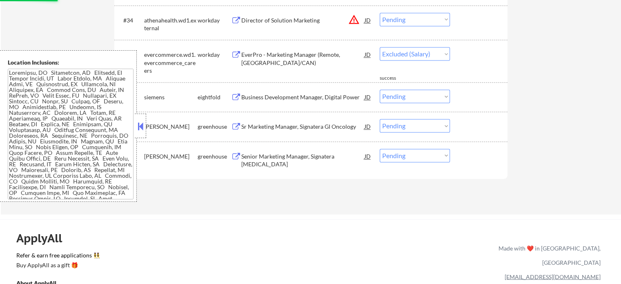
select select ""pending""
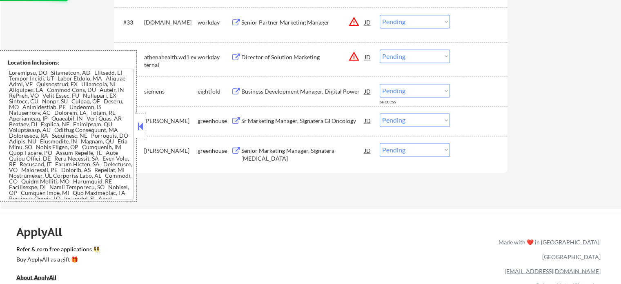
scroll to position [1253, 0]
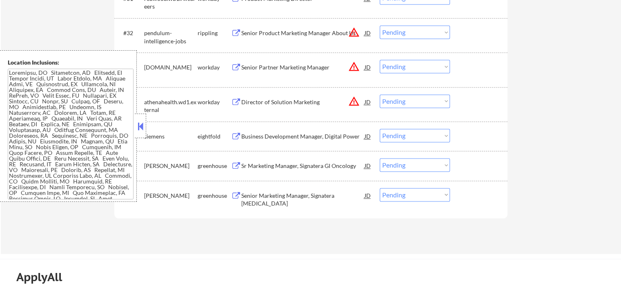
click at [271, 105] on div "Director of Solution Marketing" at bounding box center [302, 102] width 123 height 8
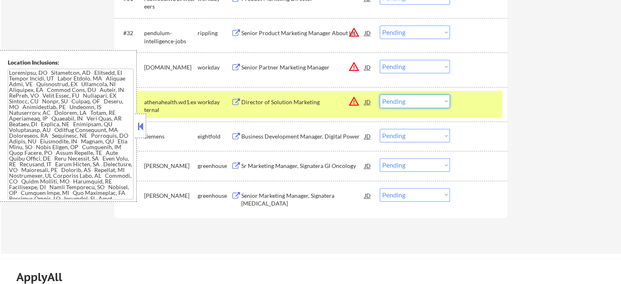
click at [421, 102] on select "Choose an option... Pending Applied Excluded (Questions) Excluded (Expired) Exc…" at bounding box center [415, 100] width 70 height 13
click at [380, 94] on select "Choose an option... Pending Applied Excluded (Questions) Excluded (Expired) Exc…" at bounding box center [415, 100] width 70 height 13
click at [471, 107] on div at bounding box center [480, 101] width 36 height 15
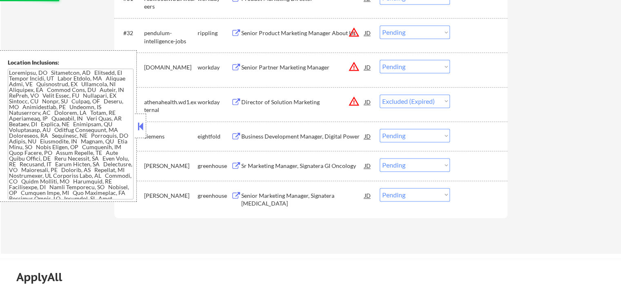
click at [288, 67] on div "Senior Partner Marketing Manager" at bounding box center [302, 67] width 123 height 8
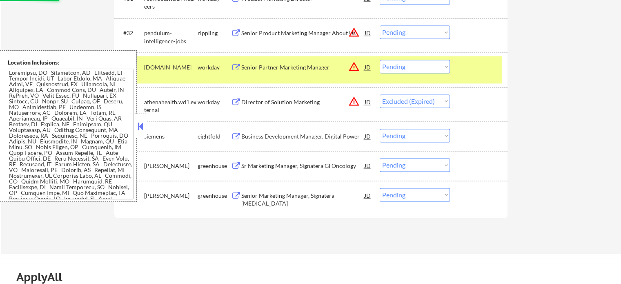
select select ""pending""
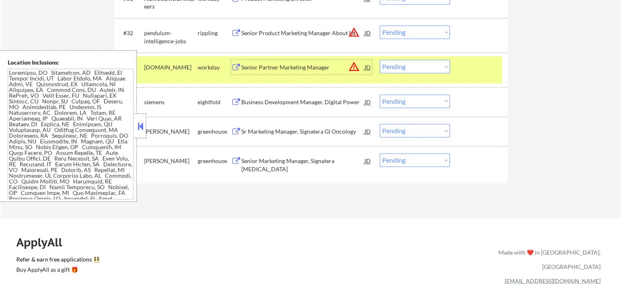
click at [424, 64] on select "Choose an option... Pending Applied Excluded (Questions) Excluded (Expired) Exc…" at bounding box center [415, 66] width 70 height 13
click at [380, 60] on select "Choose an option... Pending Applied Excluded (Questions) Excluded (Expired) Exc…" at bounding box center [415, 66] width 70 height 13
click at [470, 60] on div at bounding box center [480, 67] width 36 height 15
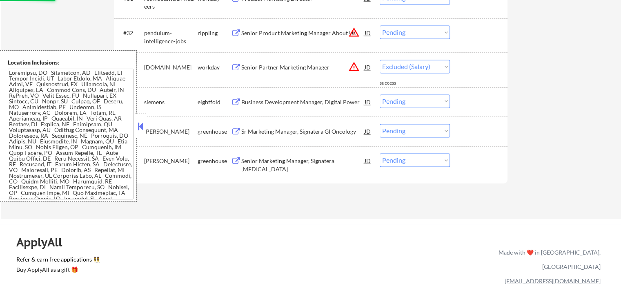
click at [276, 35] on div "Senior Product Marketing Manager About Us" at bounding box center [302, 33] width 123 height 8
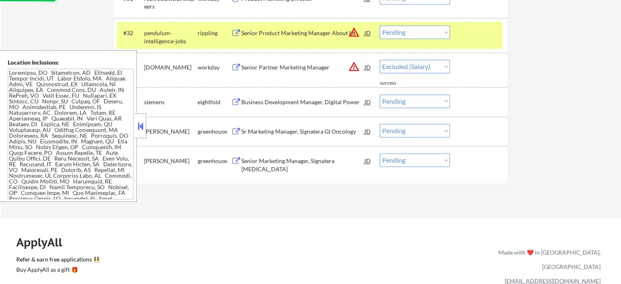
select select ""pending""
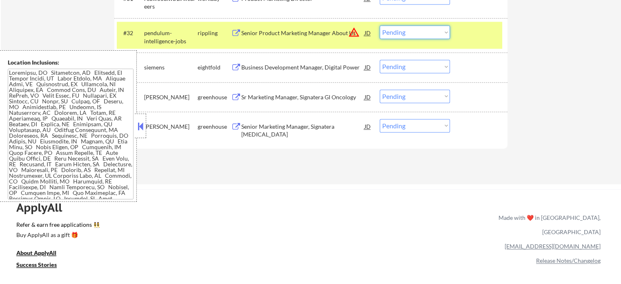
click at [410, 33] on select "Choose an option... Pending Applied Excluded (Questions) Excluded (Expired) Exc…" at bounding box center [415, 31] width 70 height 13
click at [380, 25] on select "Choose an option... Pending Applied Excluded (Questions) Excluded (Expired) Exc…" at bounding box center [415, 31] width 70 height 13
click at [477, 32] on div at bounding box center [480, 32] width 36 height 15
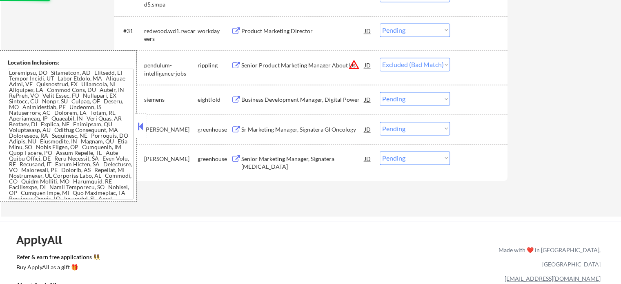
scroll to position [1171, 0]
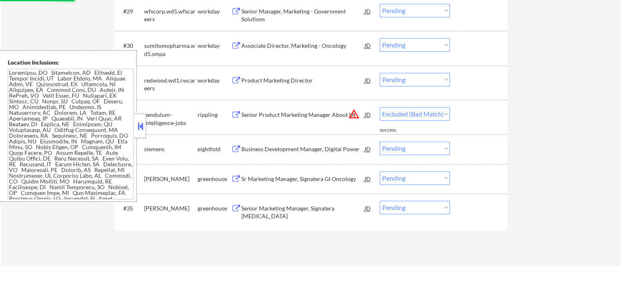
select select ""pending""
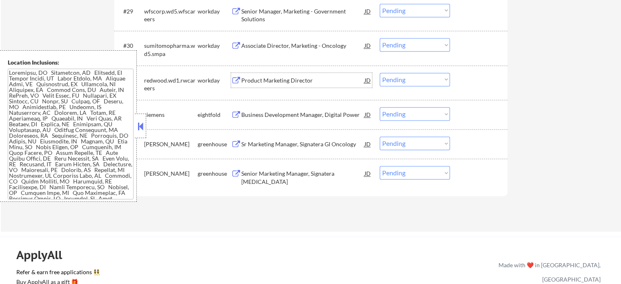
click at [261, 80] on div "Product Marketing Director" at bounding box center [302, 80] width 123 height 8
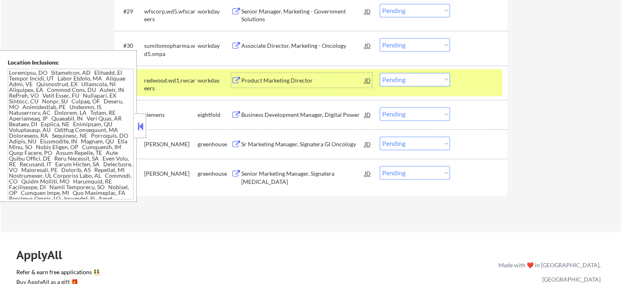
click at [410, 78] on select "Choose an option... Pending Applied Excluded (Questions) Excluded (Expired) Exc…" at bounding box center [415, 79] width 70 height 13
click at [380, 73] on select "Choose an option... Pending Applied Excluded (Questions) Excluded (Expired) Exc…" at bounding box center [415, 79] width 70 height 13
click at [483, 78] on div at bounding box center [480, 80] width 36 height 15
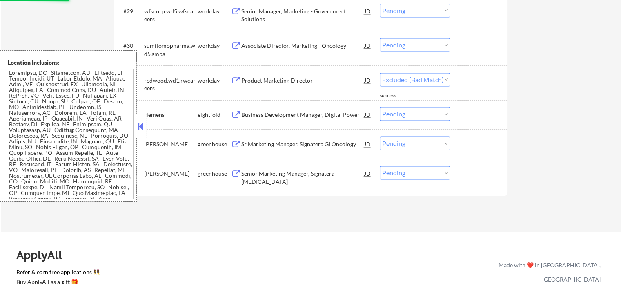
select select ""pending""
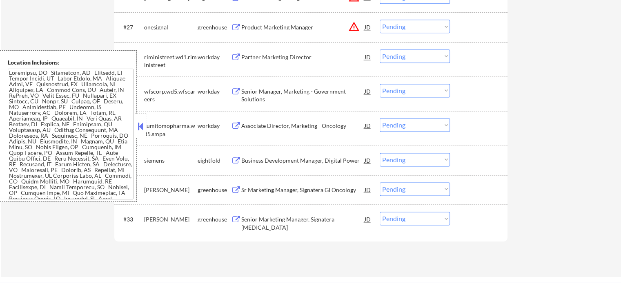
scroll to position [1090, 0]
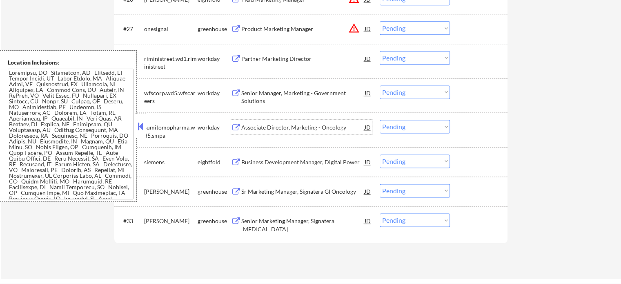
click at [273, 130] on div "Associate Director, Marketing - Oncology" at bounding box center [302, 127] width 123 height 8
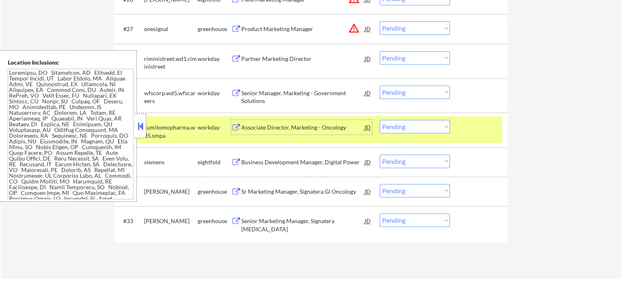
click at [421, 125] on select "Choose an option... Pending Applied Excluded (Questions) Excluded (Expired) Exc…" at bounding box center [415, 126] width 70 height 13
click at [380, 120] on select "Choose an option... Pending Applied Excluded (Questions) Excluded (Expired) Exc…" at bounding box center [415, 126] width 70 height 13
click at [469, 130] on div at bounding box center [480, 127] width 36 height 15
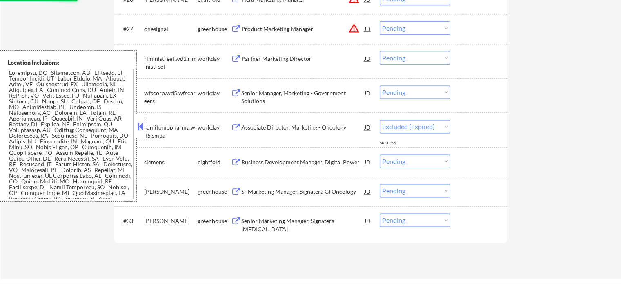
select select ""pending""
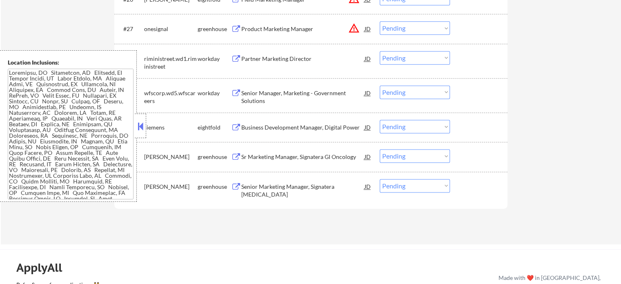
click at [251, 93] on div "Senior Manager, Marketing - Government Solutions" at bounding box center [302, 97] width 123 height 16
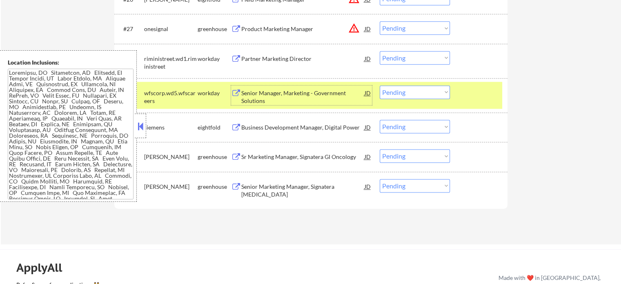
click at [402, 91] on select "Choose an option... Pending Applied Excluded (Questions) Excluded (Expired) Exc…" at bounding box center [415, 91] width 70 height 13
click at [380, 85] on select "Choose an option... Pending Applied Excluded (Questions) Excluded (Expired) Exc…" at bounding box center [415, 91] width 70 height 13
click at [479, 96] on div at bounding box center [480, 92] width 36 height 15
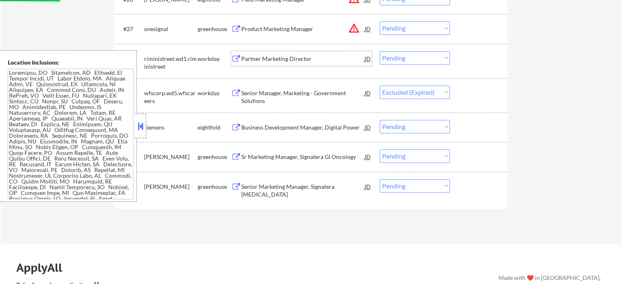
click at [280, 55] on div "Partner Marketing Director" at bounding box center [302, 59] width 123 height 8
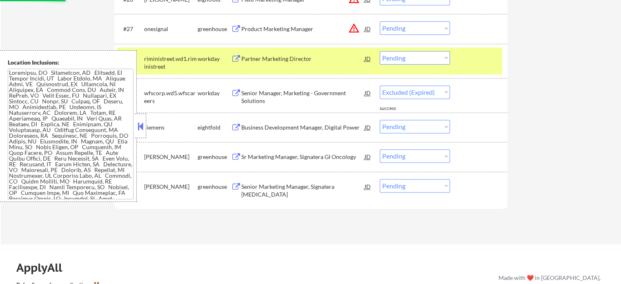
select select ""pending""
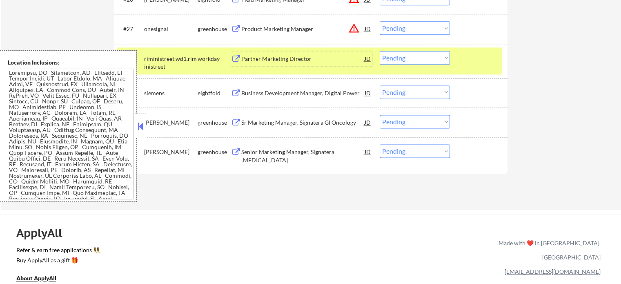
click at [407, 52] on select "Choose an option... Pending Applied Excluded (Questions) Excluded (Expired) Exc…" at bounding box center [415, 57] width 70 height 13
click at [380, 51] on select "Choose an option... Pending Applied Excluded (Questions) Excluded (Expired) Exc…" at bounding box center [415, 57] width 70 height 13
click at [461, 56] on div "#28 riministreet.wd1.[PERSON_NAME] workday Partner Marketing Director JD warnin…" at bounding box center [310, 60] width 386 height 27
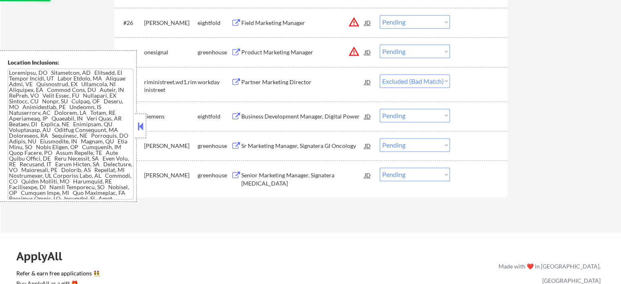
scroll to position [1049, 0]
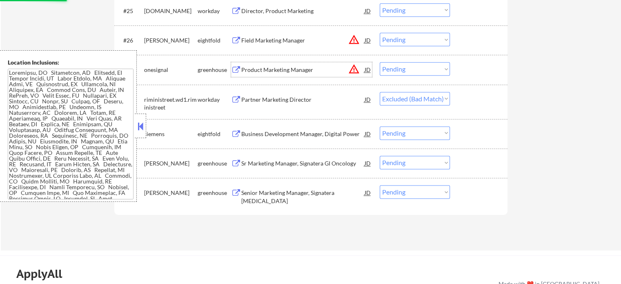
click at [275, 71] on div "Product Marketing Manager" at bounding box center [302, 70] width 123 height 8
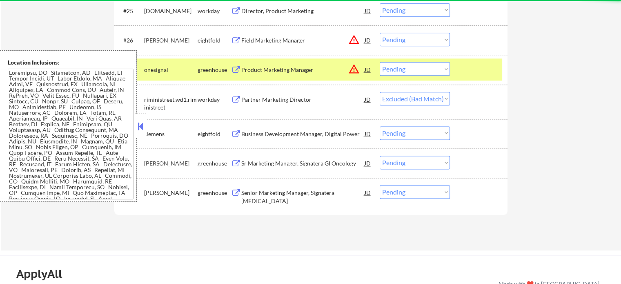
select select ""pending""
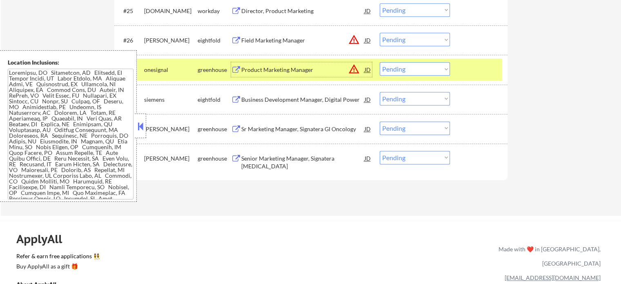
click at [402, 73] on select "Choose an option... Pending Applied Excluded (Questions) Excluded (Expired) Exc…" at bounding box center [415, 68] width 70 height 13
click at [380, 62] on select "Choose an option... Pending Applied Excluded (Questions) Excluded (Expired) Exc…" at bounding box center [415, 68] width 70 height 13
click at [462, 70] on div at bounding box center [480, 69] width 36 height 15
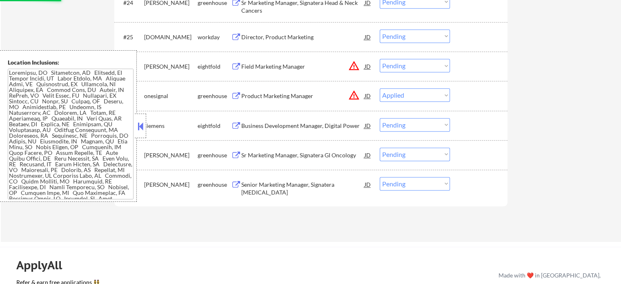
scroll to position [1008, 0]
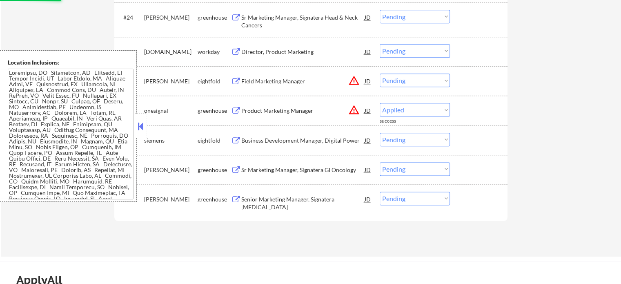
select select ""pending""
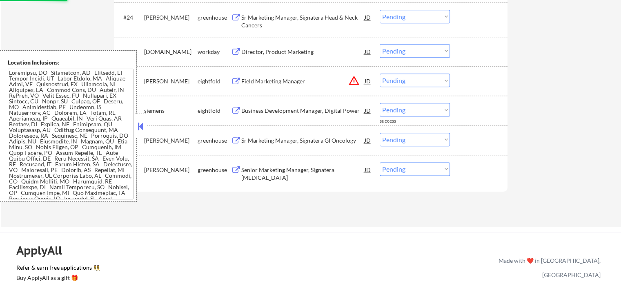
click at [251, 52] on div "Director, Product Marketing" at bounding box center [302, 52] width 123 height 8
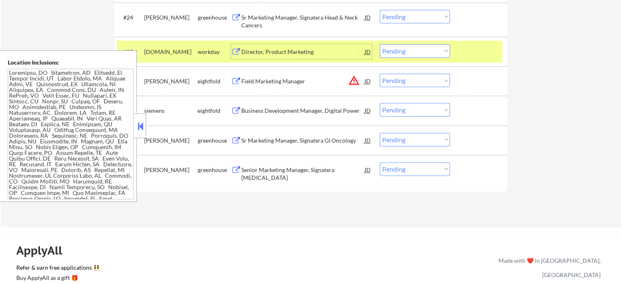
click at [413, 49] on select "Choose an option... Pending Applied Excluded (Questions) Excluded (Expired) Exc…" at bounding box center [415, 50] width 70 height 13
click at [380, 44] on select "Choose an option... Pending Applied Excluded (Questions) Excluded (Expired) Exc…" at bounding box center [415, 50] width 70 height 13
select select ""pending""
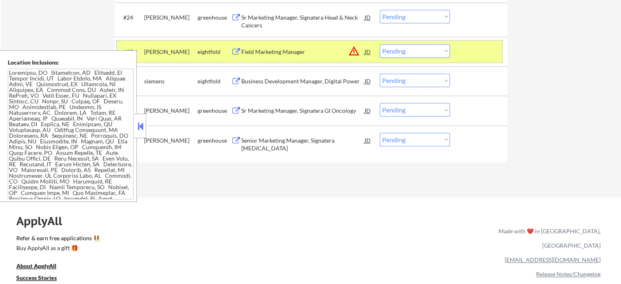
click at [485, 47] on div at bounding box center [480, 51] width 36 height 15
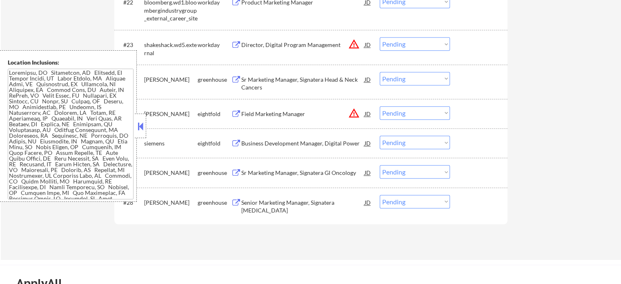
scroll to position [926, 0]
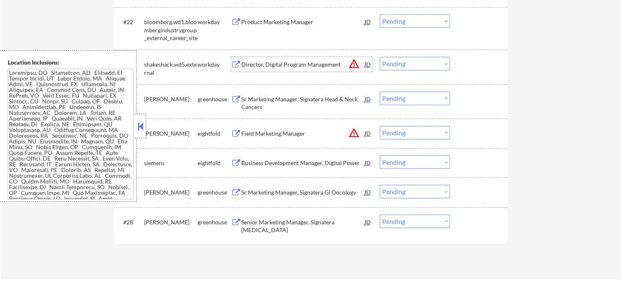
click at [274, 65] on div "Director, Digital Program Management" at bounding box center [302, 64] width 123 height 8
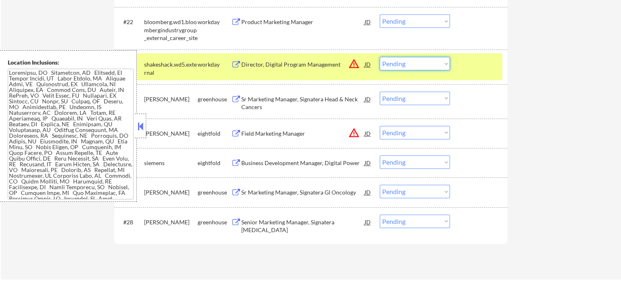
click at [401, 67] on select "Choose an option... Pending Applied Excluded (Questions) Excluded (Expired) Exc…" at bounding box center [415, 63] width 70 height 13
click at [380, 57] on select "Choose an option... Pending Applied Excluded (Questions) Excluded (Expired) Exc…" at bounding box center [415, 63] width 70 height 13
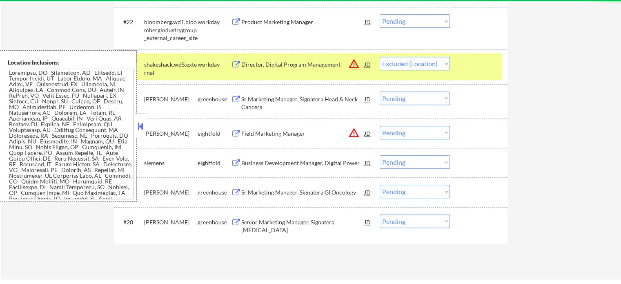
select select ""pending""
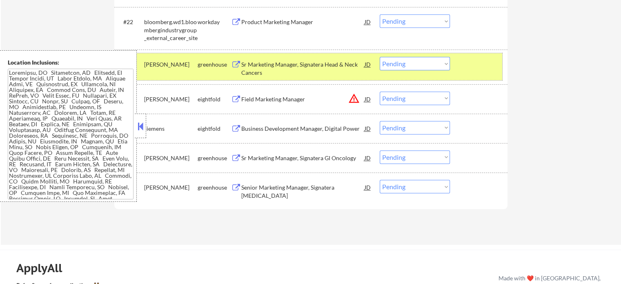
click at [474, 67] on div at bounding box center [480, 64] width 36 height 15
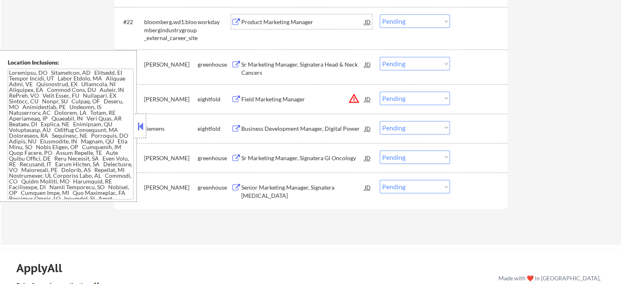
click at [258, 27] on div "Product Marketing Manager" at bounding box center [302, 21] width 123 height 15
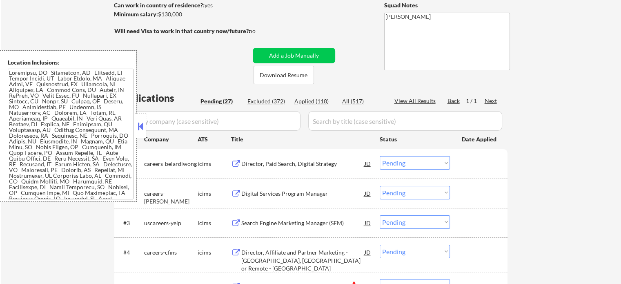
scroll to position [109, 0]
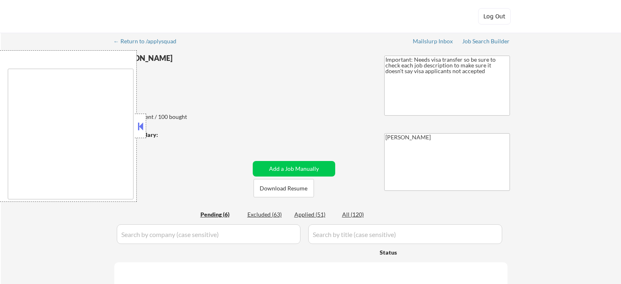
type textarea "[GEOGRAPHIC_DATA], [GEOGRAPHIC_DATA] [GEOGRAPHIC_DATA], [GEOGRAPHIC_DATA] [GEOG…"
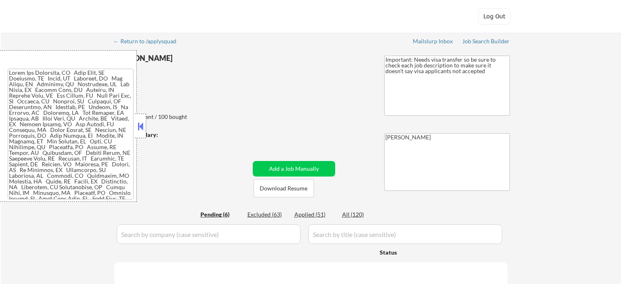
select select ""pending""
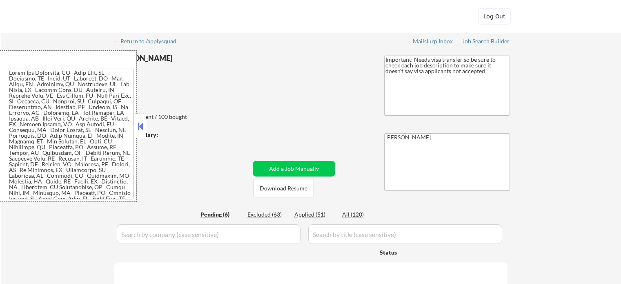
select select ""pending""
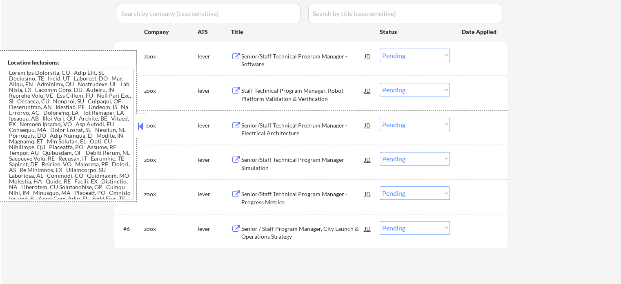
scroll to position [245, 0]
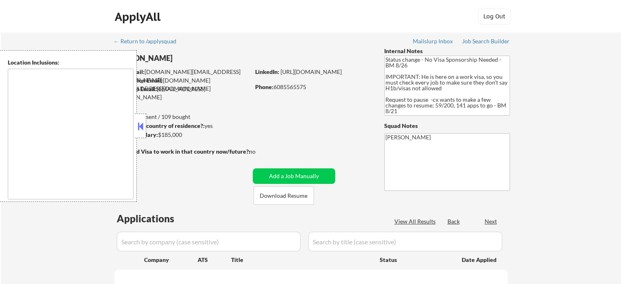
type textarea "Seattle, WA Mercer Island, WA Shoreline, WA Lake Forest Park, WA Mountlake Terr…"
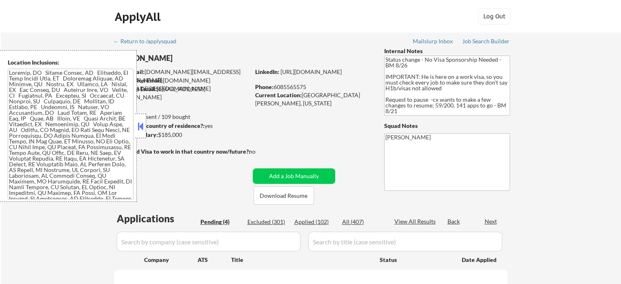
select select ""pending""
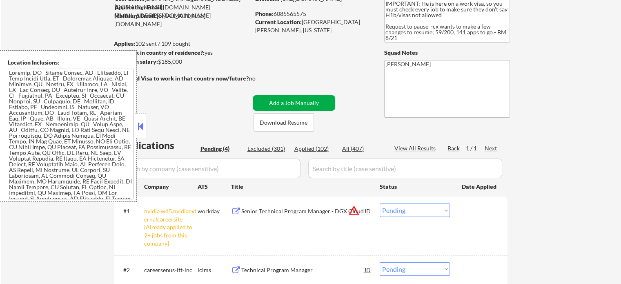
scroll to position [82, 0]
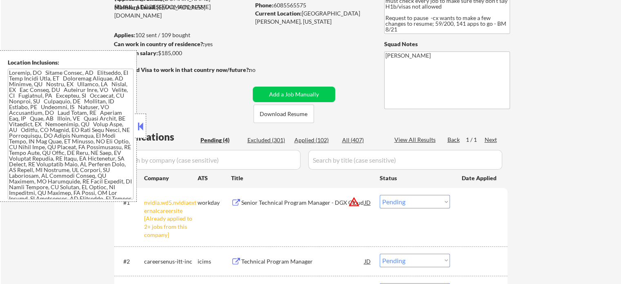
click at [411, 199] on select "Choose an option... Pending Applied Excluded (Questions) Excluded (Expired) Exc…" at bounding box center [415, 201] width 70 height 13
click at [380, 195] on select "Choose an option... Pending Applied Excluded (Questions) Excluded (Expired) Exc…" at bounding box center [415, 201] width 70 height 13
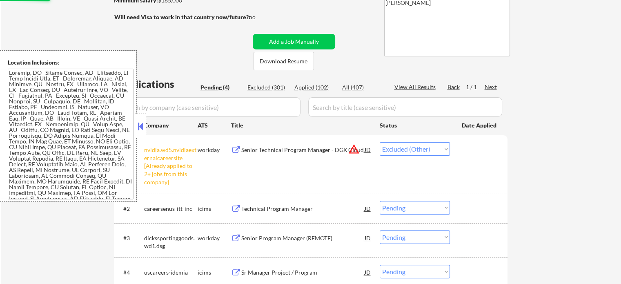
scroll to position [204, 0]
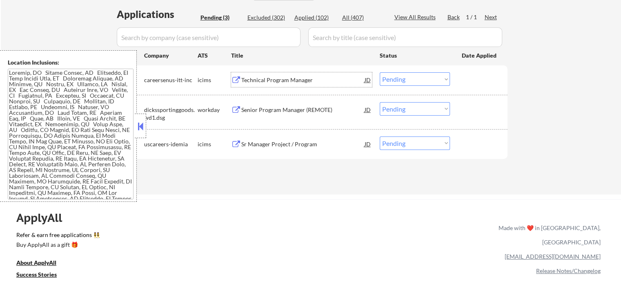
click at [273, 78] on div "Technical Program Manager" at bounding box center [302, 80] width 123 height 8
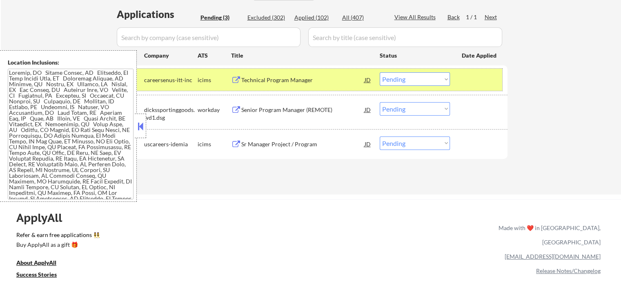
click at [458, 79] on div "#1 careersenus-itt-inc icims Technical Program Manager JD warning_amber Choose …" at bounding box center [310, 80] width 386 height 22
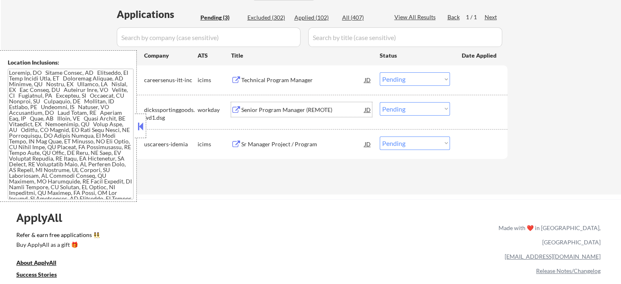
click at [258, 112] on div "Senior Program Manager (REMOTE)" at bounding box center [302, 110] width 123 height 8
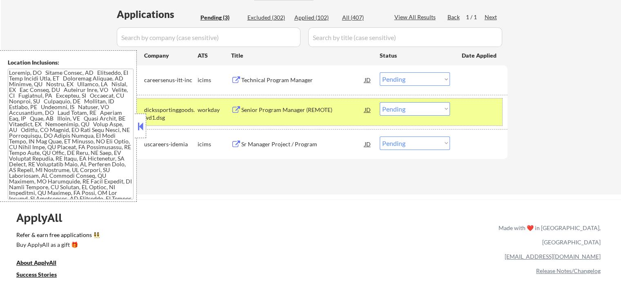
click at [477, 110] on div at bounding box center [480, 109] width 36 height 15
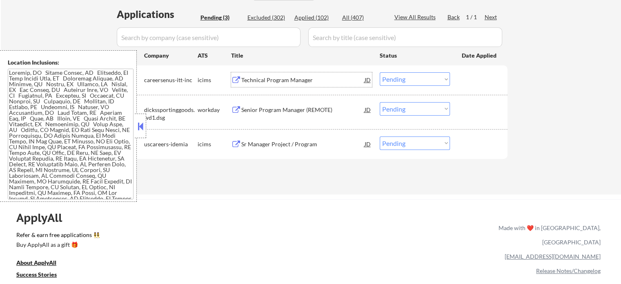
click at [252, 79] on div "Technical Program Manager" at bounding box center [302, 80] width 123 height 8
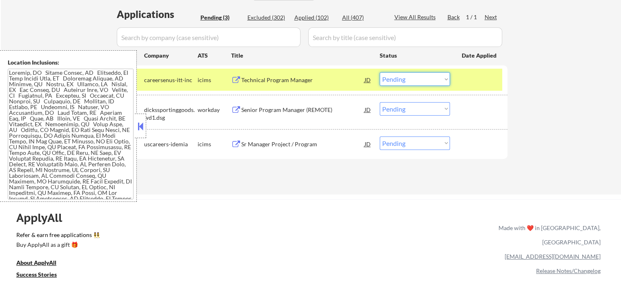
click at [421, 83] on select "Choose an option... Pending Applied Excluded (Questions) Excluded (Expired) Exc…" at bounding box center [415, 78] width 70 height 13
click at [380, 72] on select "Choose an option... Pending Applied Excluded (Questions) Excluded (Expired) Exc…" at bounding box center [415, 78] width 70 height 13
click at [470, 80] on div at bounding box center [480, 79] width 36 height 15
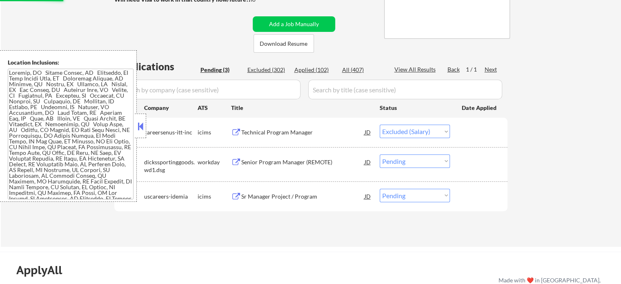
scroll to position [163, 0]
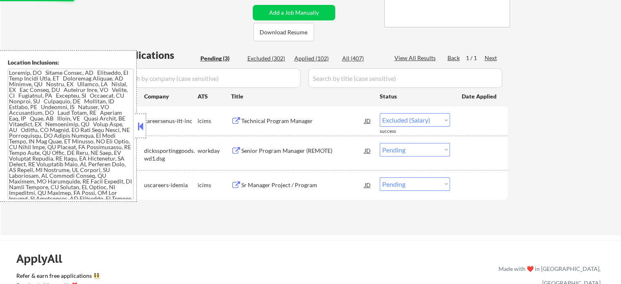
select select ""pending""
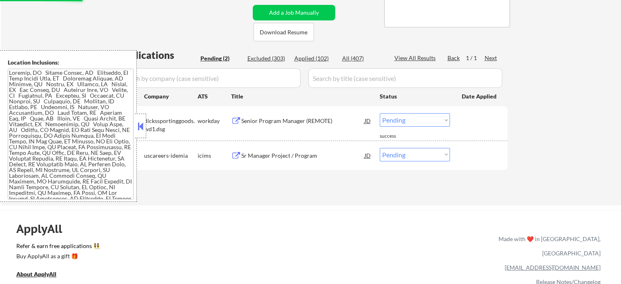
click at [288, 157] on div "Sr Manager Project / Program" at bounding box center [302, 156] width 123 height 8
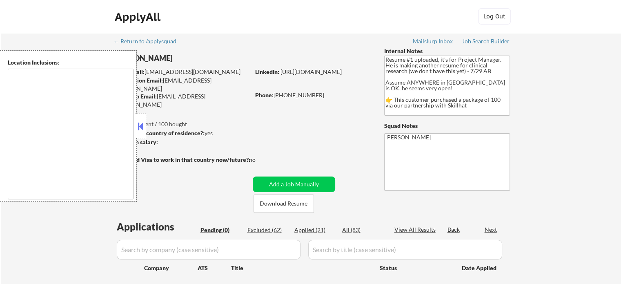
type textarea "country:CA"
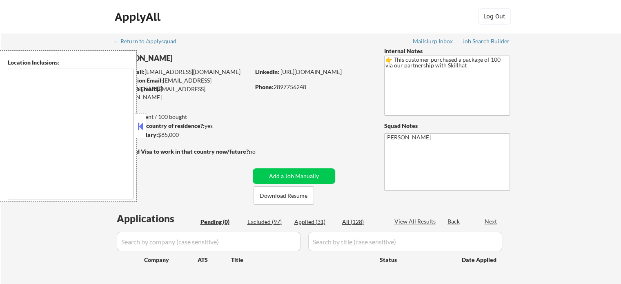
type textarea "[GEOGRAPHIC_DATA], ON [GEOGRAPHIC_DATA], ON [GEOGRAPHIC_DATA], ON [GEOGRAPHIC_D…"
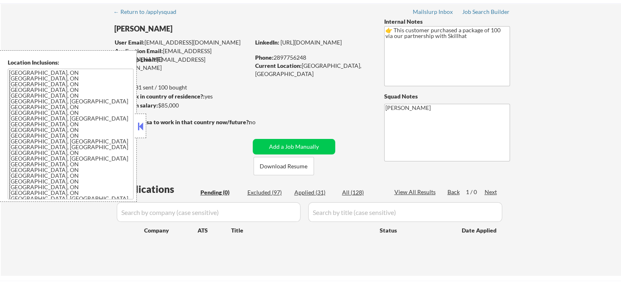
scroll to position [41, 0]
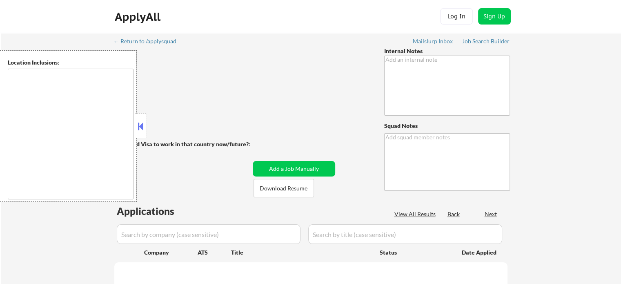
type textarea "Spain/EMEA/EU-based customer we are taking as favor to Noah... • Make sure in A…"
type textarea "[PERSON_NAME]"
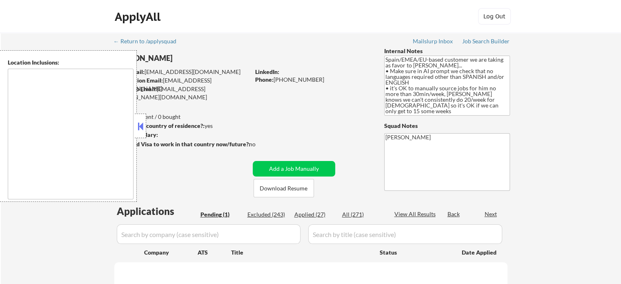
select select ""pending""
type textarea "It seems there is a misunderstanding in the location provided. "EMEA" is not a …"
